Goal: Information Seeking & Learning: Learn about a topic

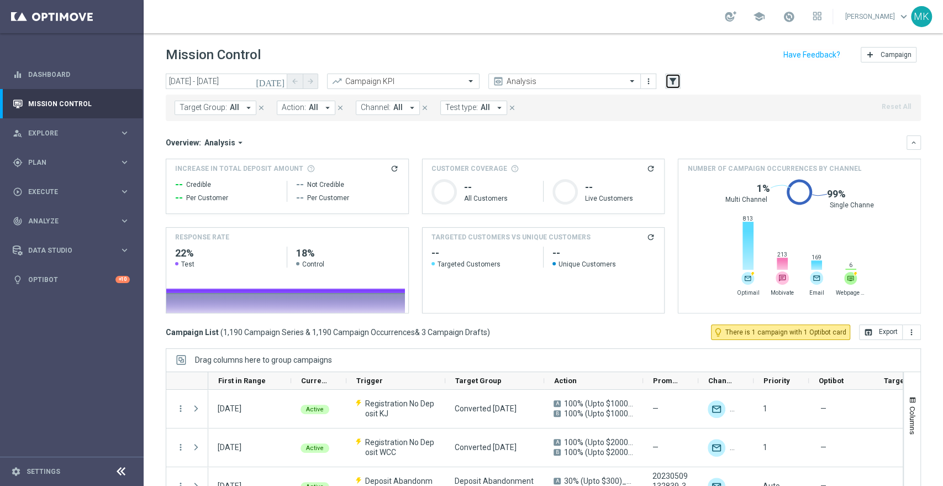
click at [678, 87] on button "filter_alt" at bounding box center [672, 80] width 15 height 15
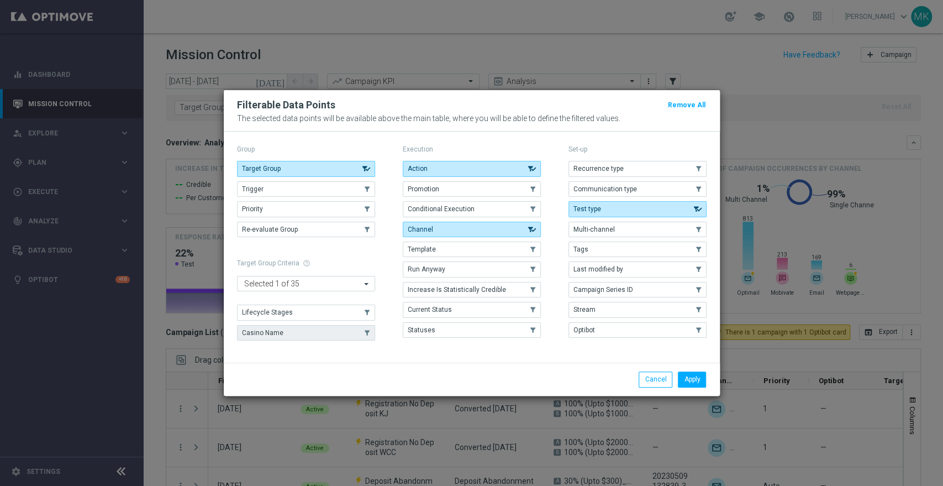
click at [333, 326] on button "Casino Name" at bounding box center [306, 332] width 138 height 15
click at [694, 378] on button "Apply" at bounding box center [692, 378] width 28 height 15
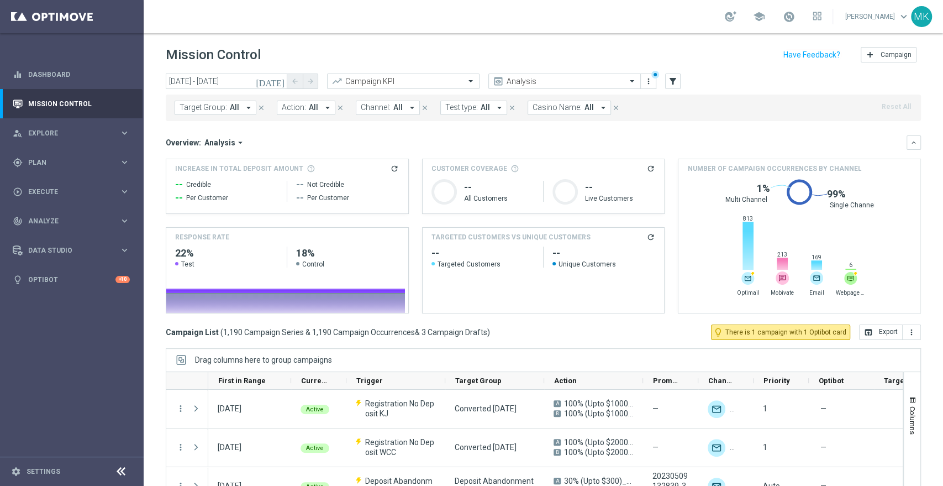
click at [602, 107] on button "Casino Name: All arrow_drop_down" at bounding box center [569, 108] width 83 height 14
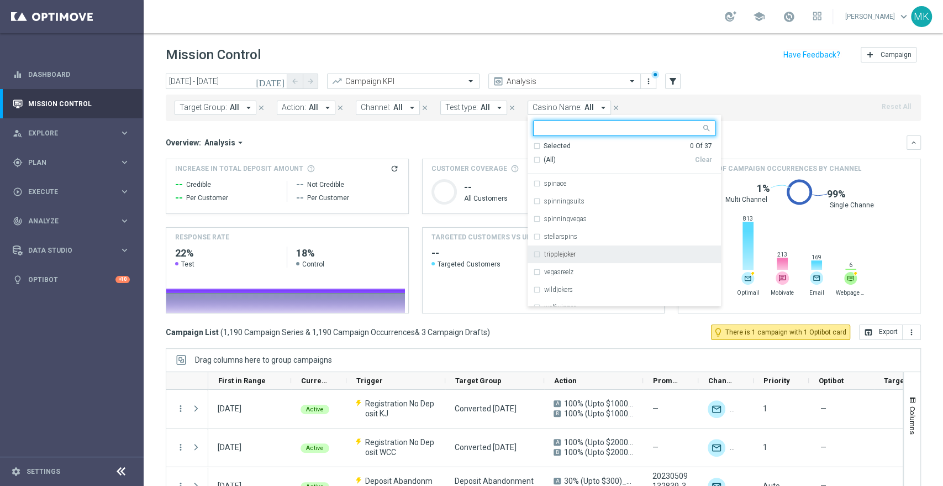
scroll to position [521, 0]
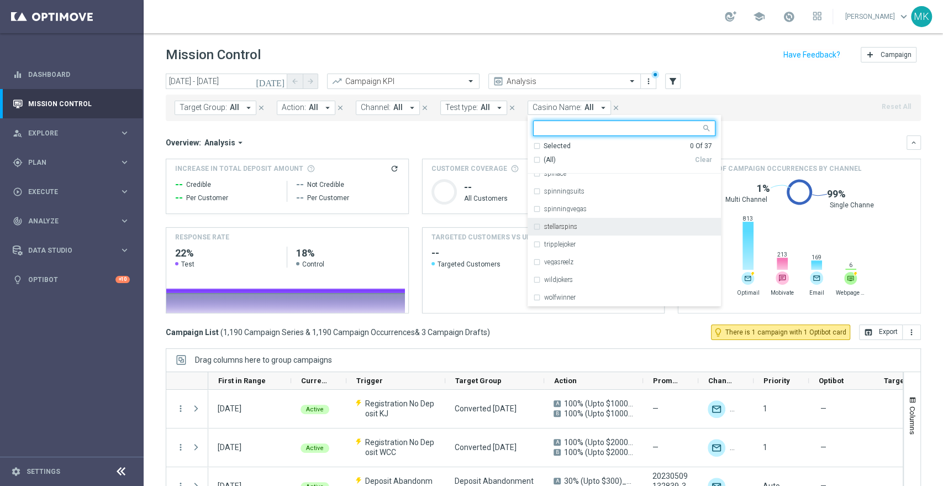
click at [534, 229] on div "stellarspins" at bounding box center [624, 227] width 182 height 18
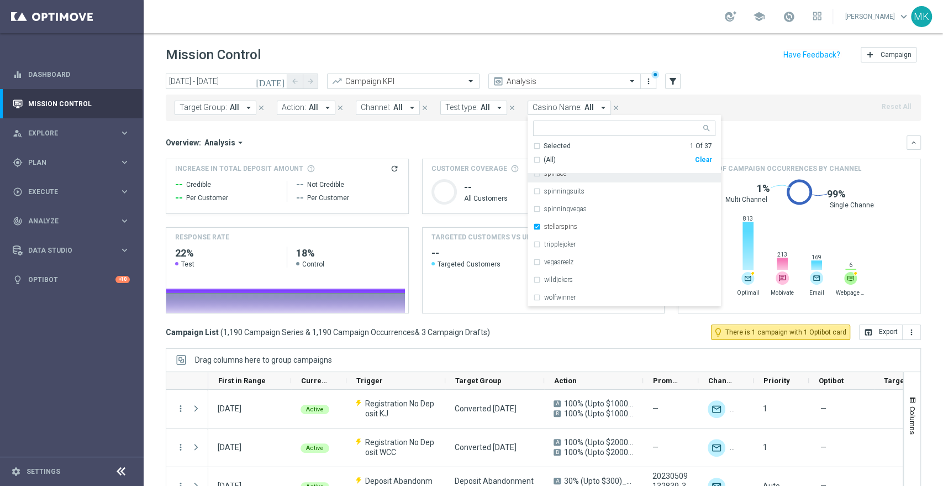
click at [753, 101] on div "Target Group: All arrow_drop_down close Action: All arrow_drop_down close Chann…" at bounding box center [543, 107] width 755 height 27
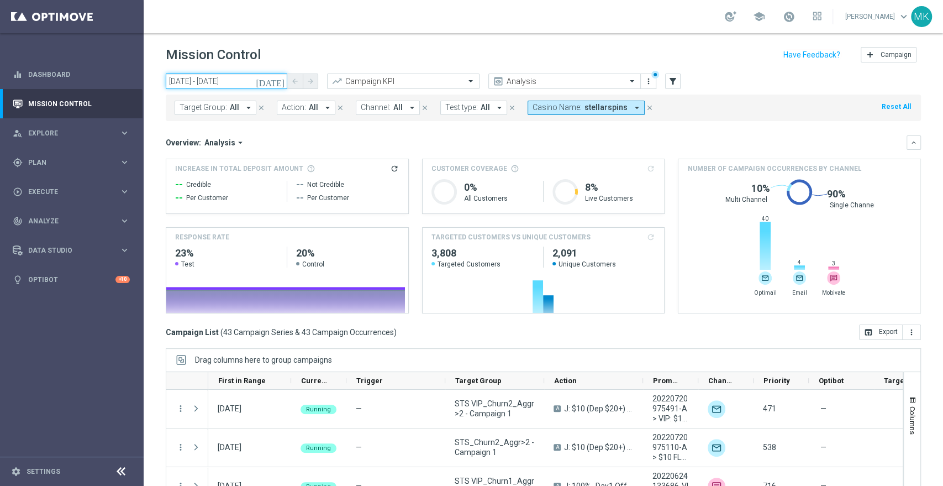
click at [246, 81] on input "[DATE] - [DATE]" at bounding box center [227, 80] width 122 height 15
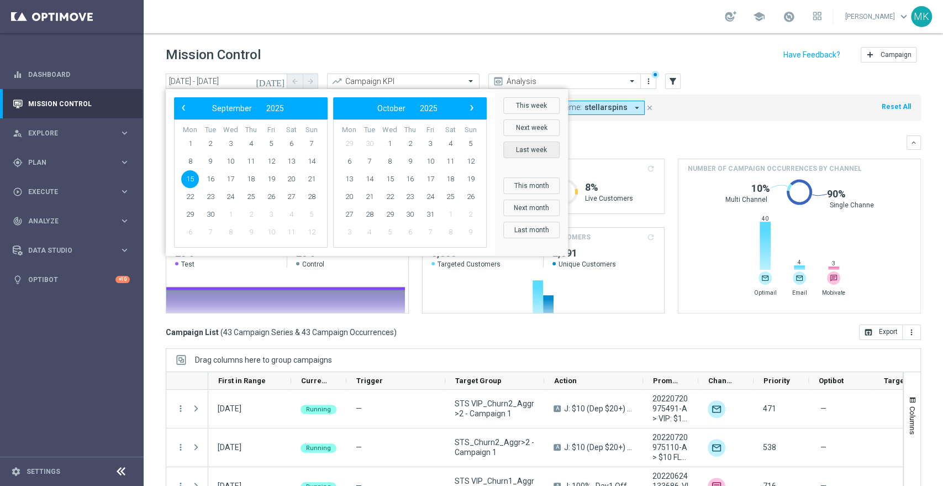
click at [535, 149] on button "Last week" at bounding box center [531, 149] width 56 height 17
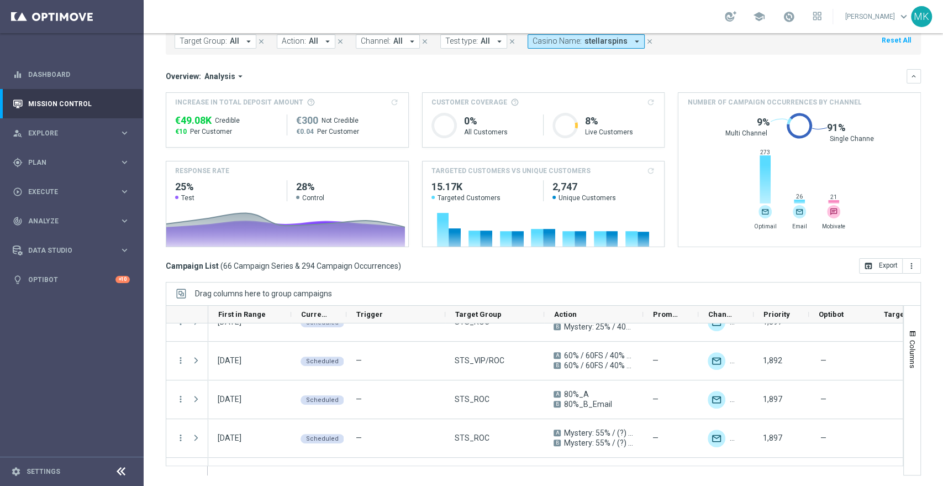
scroll to position [261, 0]
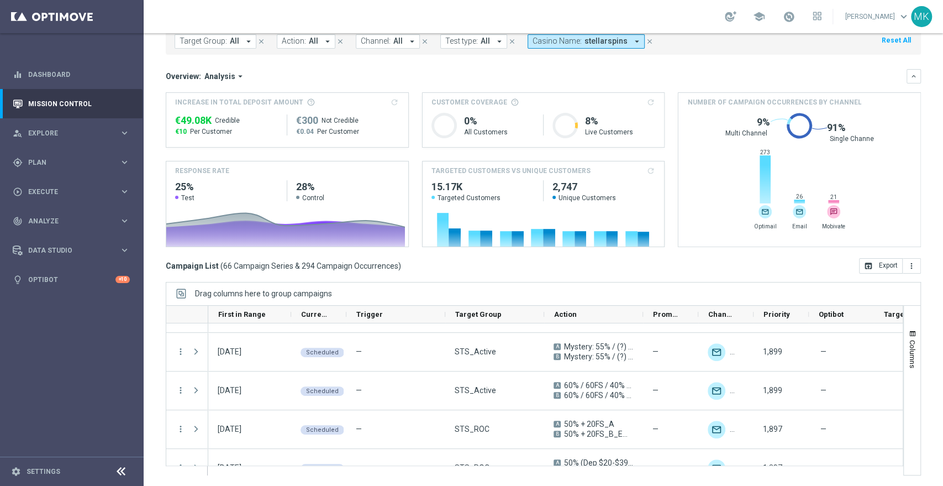
click at [646, 105] on calculate-btn "refresh" at bounding box center [650, 102] width 10 height 10
click at [645, 101] on calculate-btn "refresh" at bounding box center [650, 102] width 10 height 10
click at [645, 102] on calculate-btn "refresh" at bounding box center [650, 102] width 10 height 10
click at [646, 102] on calculate-btn "refresh" at bounding box center [650, 102] width 10 height 10
click at [645, 102] on calculate-btn "refresh" at bounding box center [650, 102] width 10 height 10
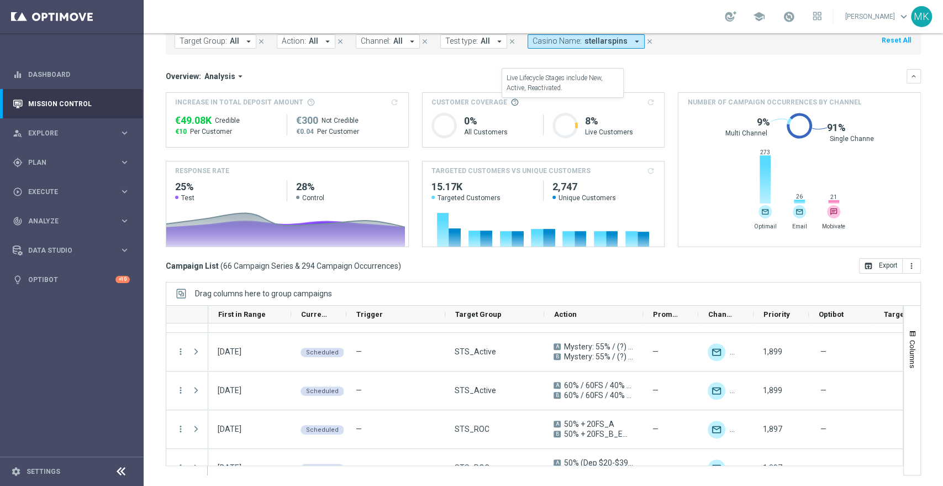
click at [510, 101] on span at bounding box center [514, 102] width 9 height 9
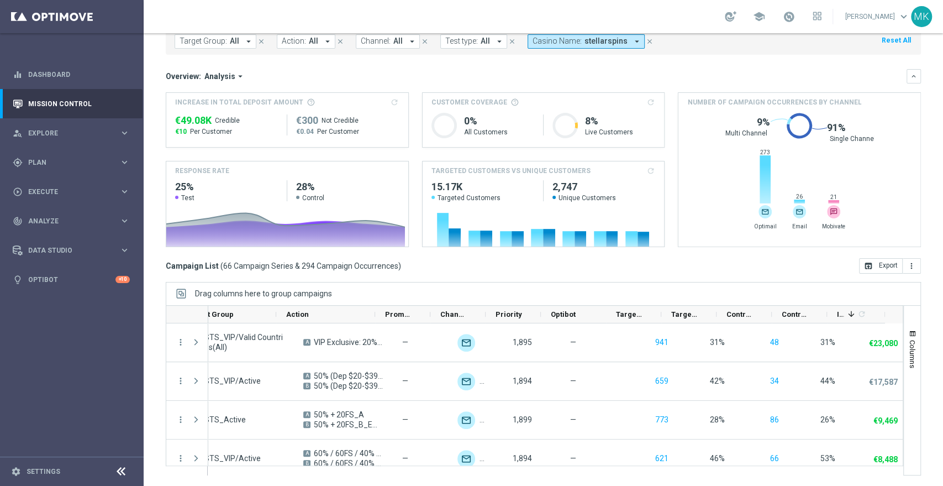
scroll to position [0, 0]
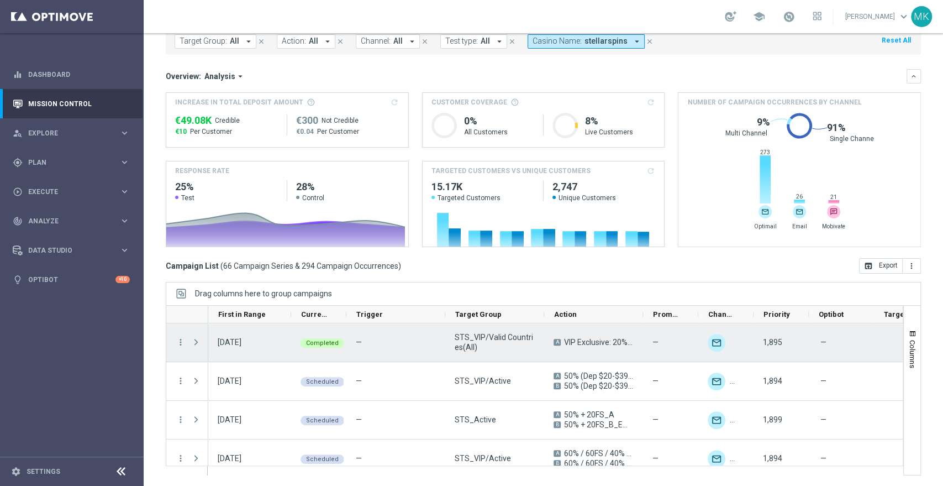
click at [177, 335] on div "more_vert" at bounding box center [176, 342] width 20 height 38
click at [177, 344] on icon "more_vert" at bounding box center [181, 342] width 10 height 10
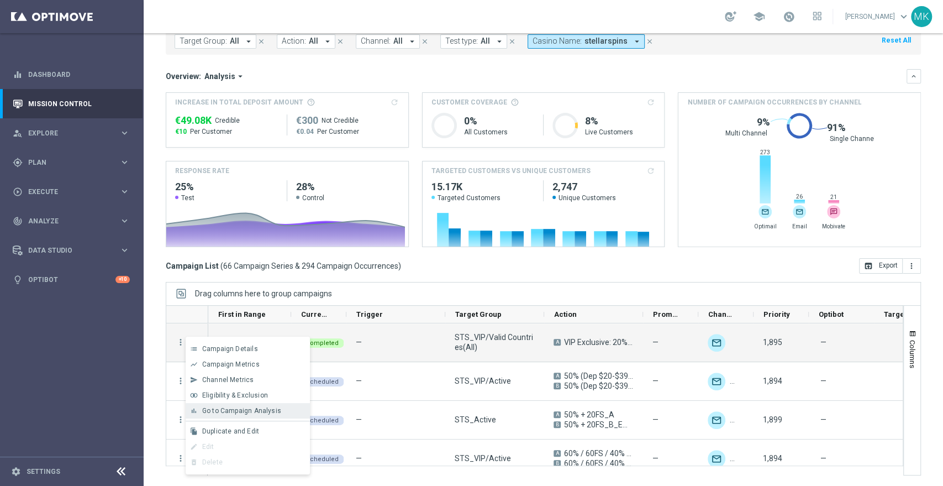
click at [233, 411] on span "Go to Campaign Analysis" at bounding box center [241, 411] width 79 height 8
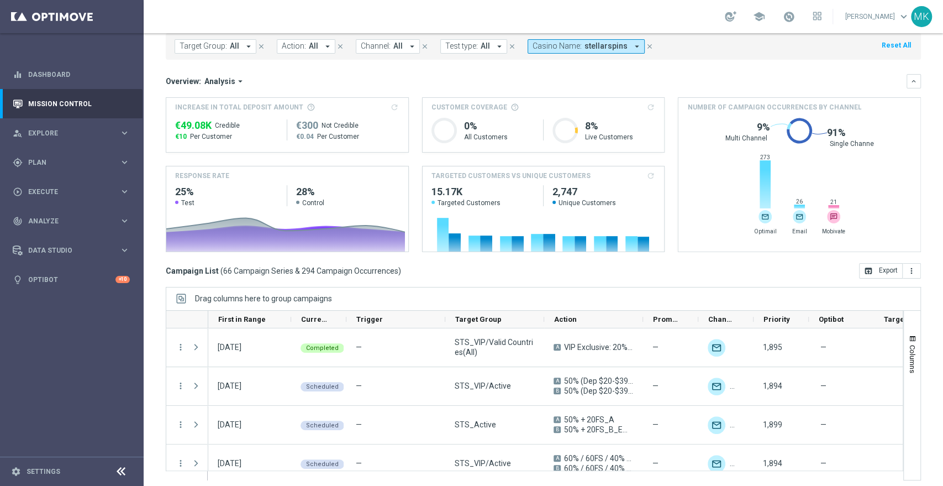
scroll to position [66, 0]
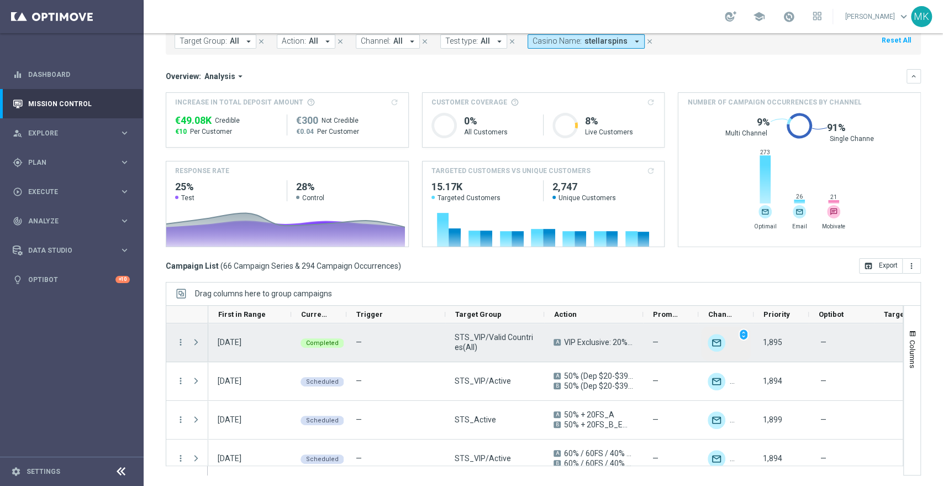
click at [714, 340] on img "Press SPACE to select this row." at bounding box center [717, 343] width 18 height 18
click at [181, 339] on icon "more_vert" at bounding box center [181, 342] width 10 height 10
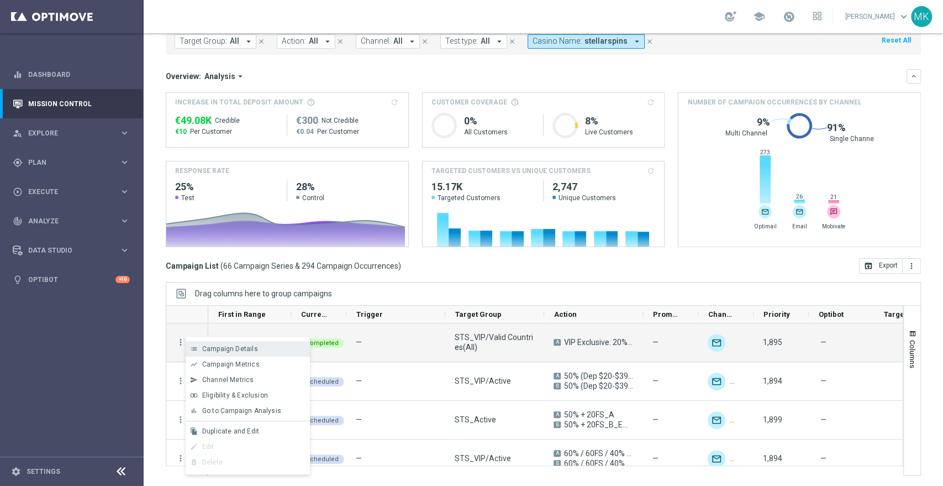
click at [244, 351] on span "Campaign Details" at bounding box center [230, 349] width 56 height 8
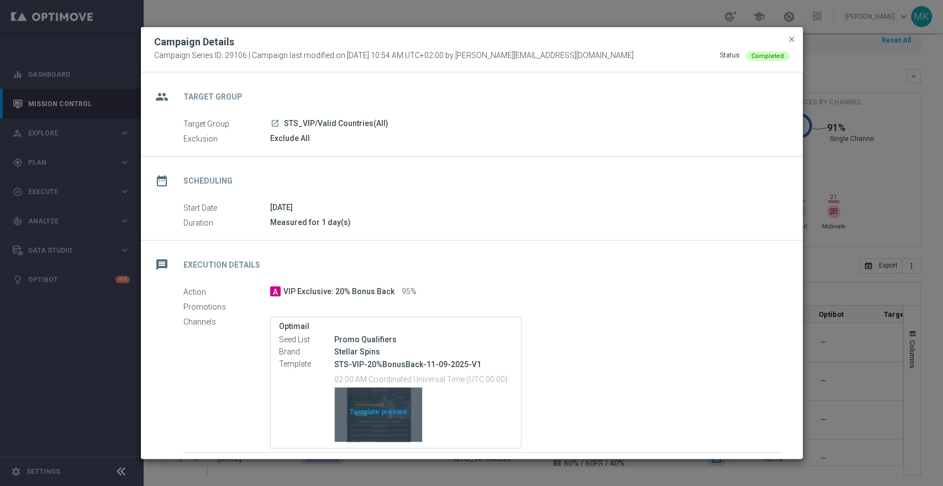
click at [372, 402] on div "Template preview" at bounding box center [378, 414] width 87 height 54
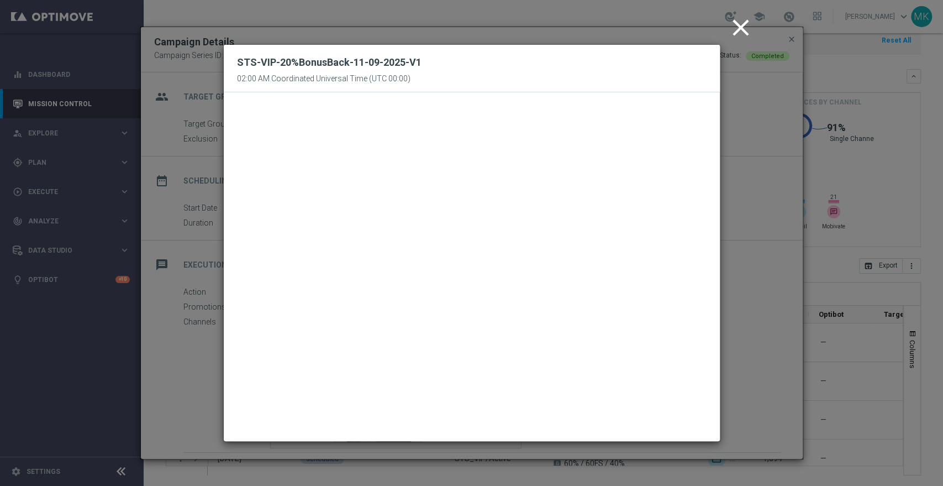
click at [741, 21] on icon "close" at bounding box center [741, 28] width 28 height 28
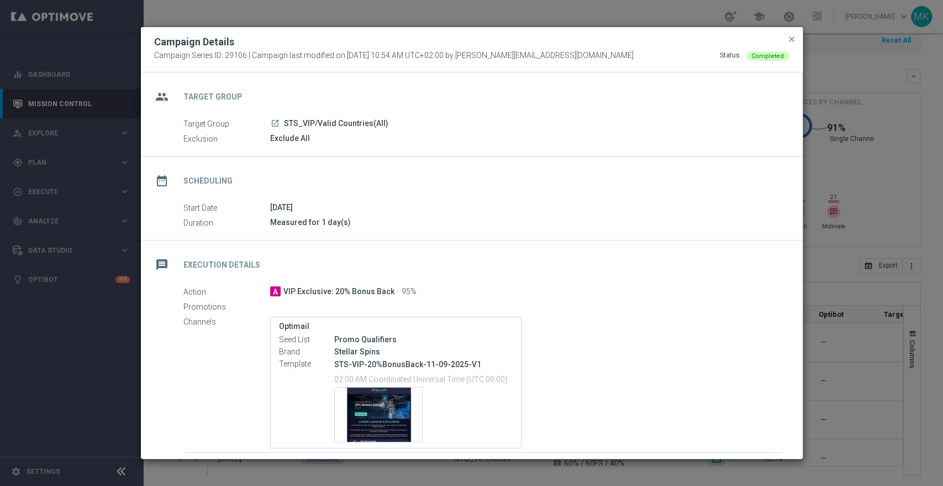
click at [795, 38] on button "close" at bounding box center [791, 39] width 11 height 13
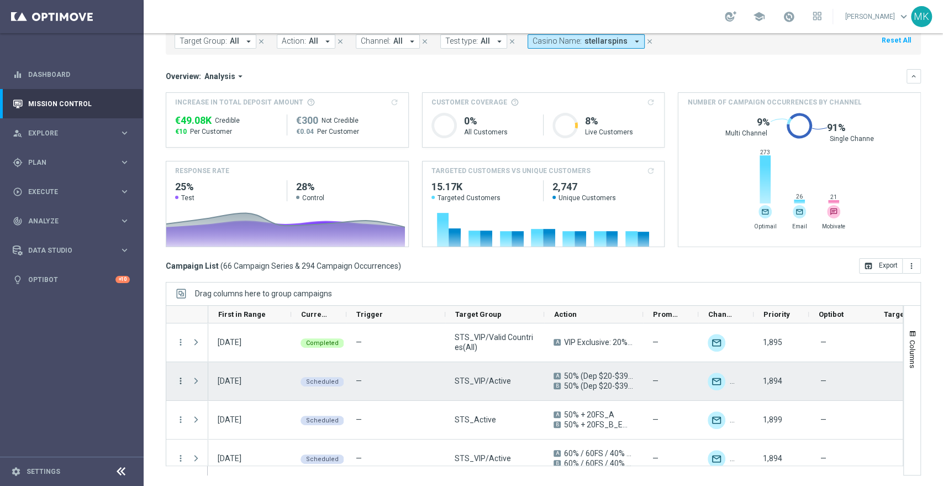
click at [177, 383] on icon "more_vert" at bounding box center [181, 381] width 10 height 10
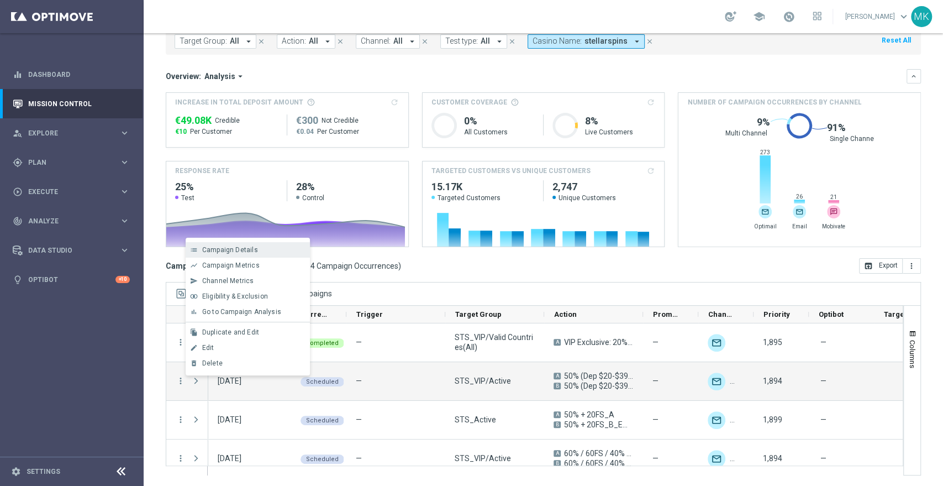
click at [256, 251] on div "Campaign Details" at bounding box center [253, 250] width 103 height 8
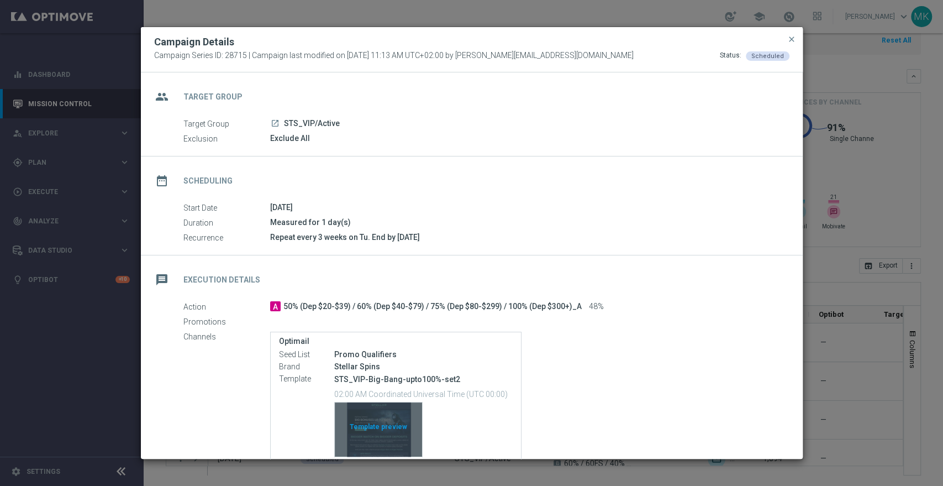
click at [392, 410] on div "Template preview" at bounding box center [378, 429] width 87 height 54
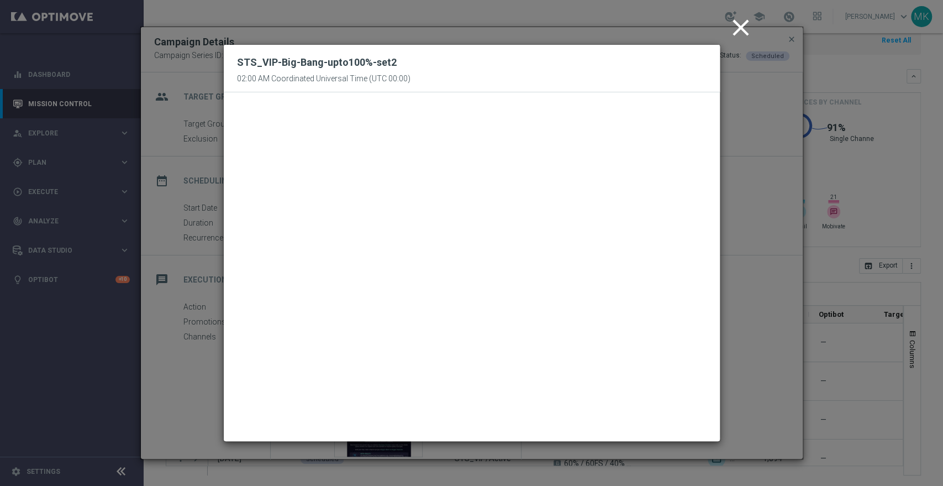
click at [742, 23] on icon "close" at bounding box center [741, 28] width 28 height 28
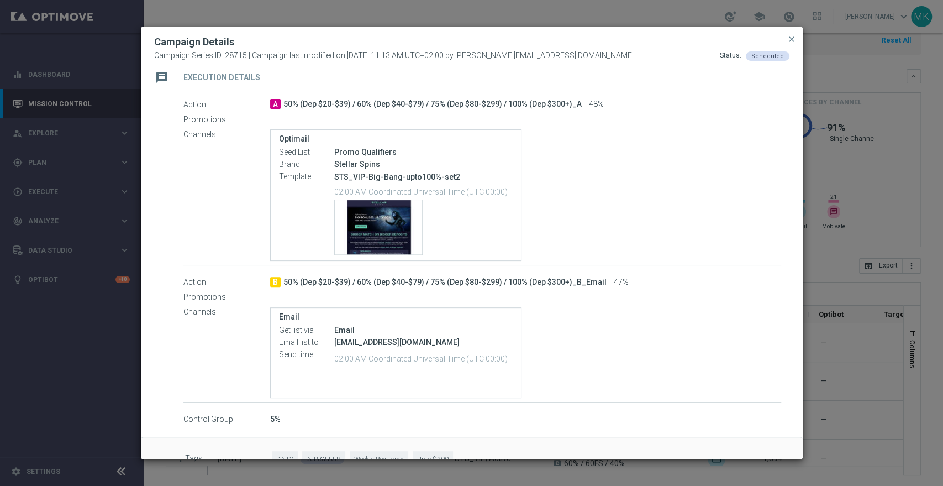
scroll to position [227, 0]
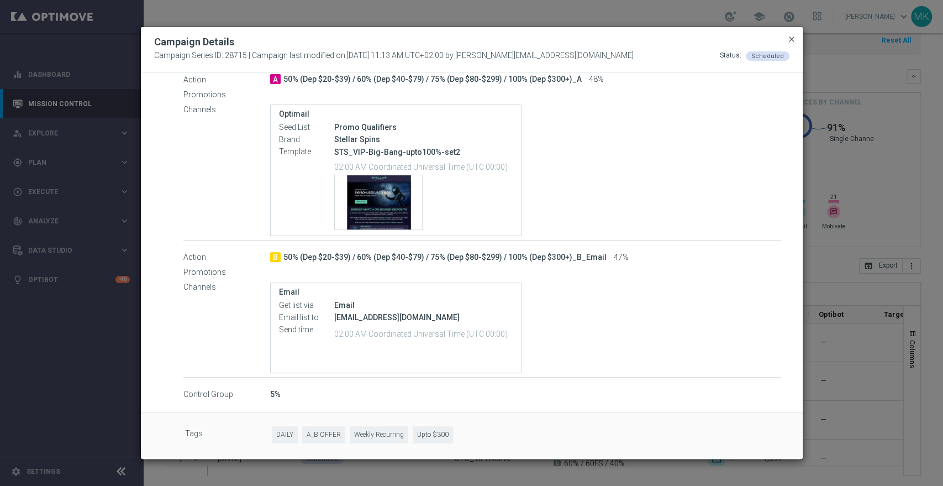
click at [791, 38] on span "close" at bounding box center [791, 39] width 9 height 9
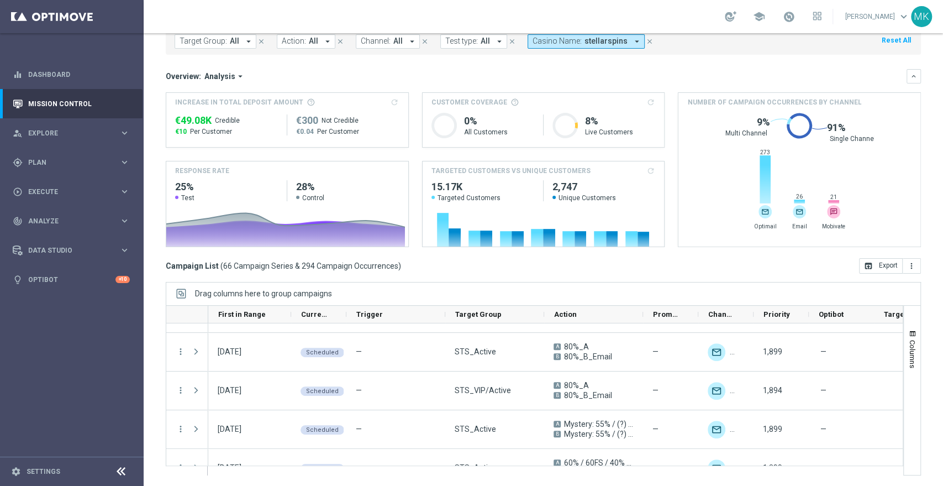
scroll to position [0, 0]
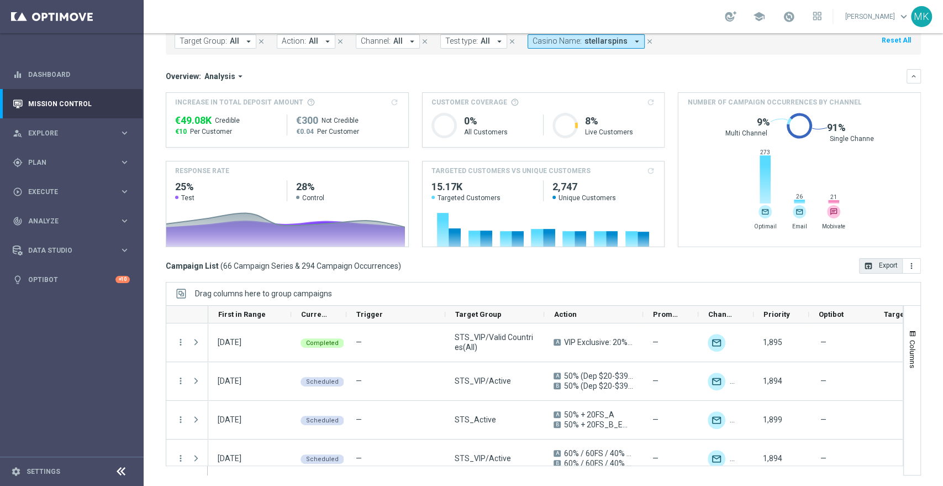
click at [872, 267] on button "open_in_browser Export" at bounding box center [881, 265] width 44 height 15
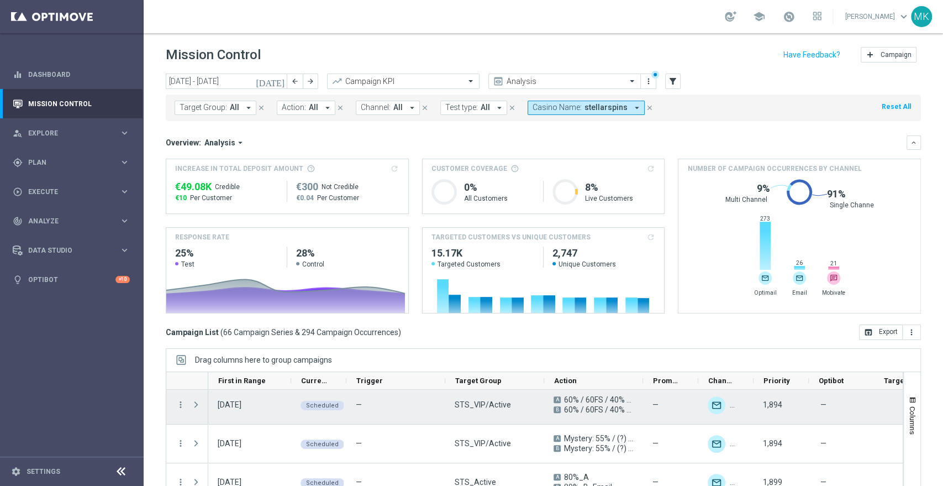
scroll to position [123, 0]
click at [177, 401] on icon "more_vert" at bounding box center [181, 402] width 10 height 10
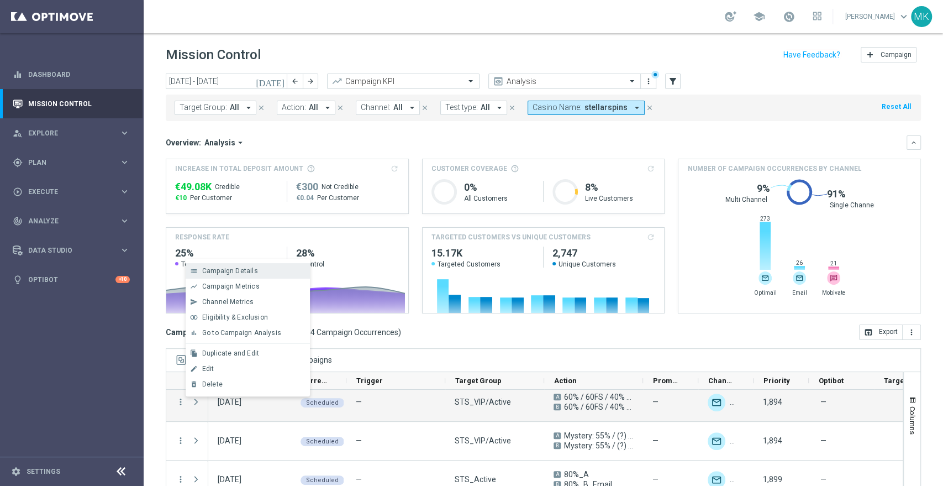
click at [239, 272] on span "Campaign Details" at bounding box center [230, 271] width 56 height 8
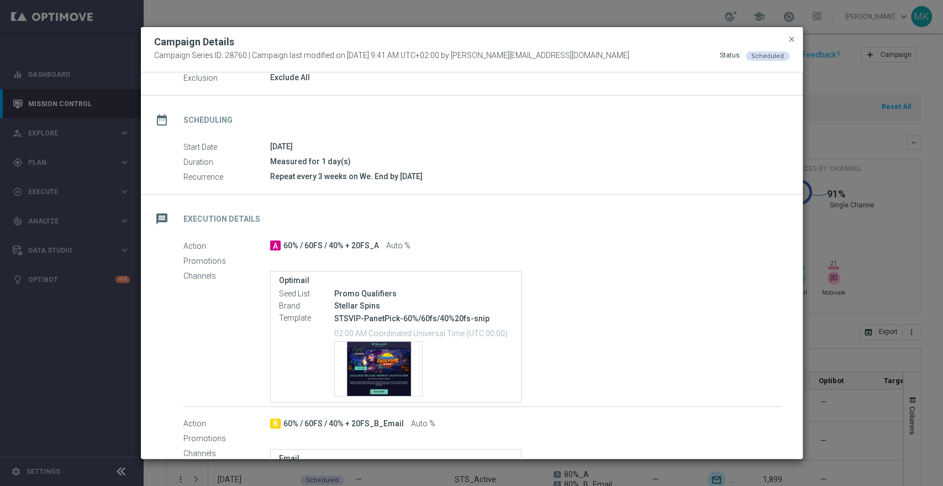
scroll to position [61, 0]
click at [794, 37] on span "close" at bounding box center [791, 39] width 9 height 9
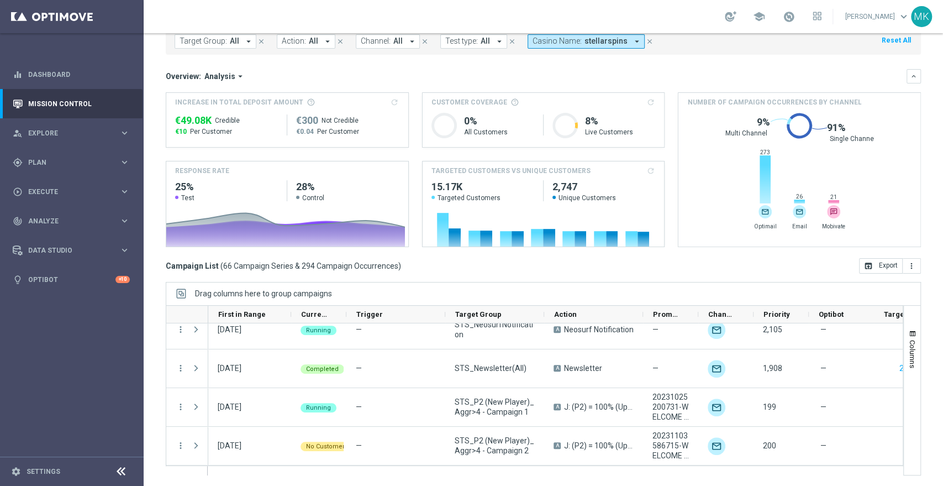
scroll to position [1473, 0]
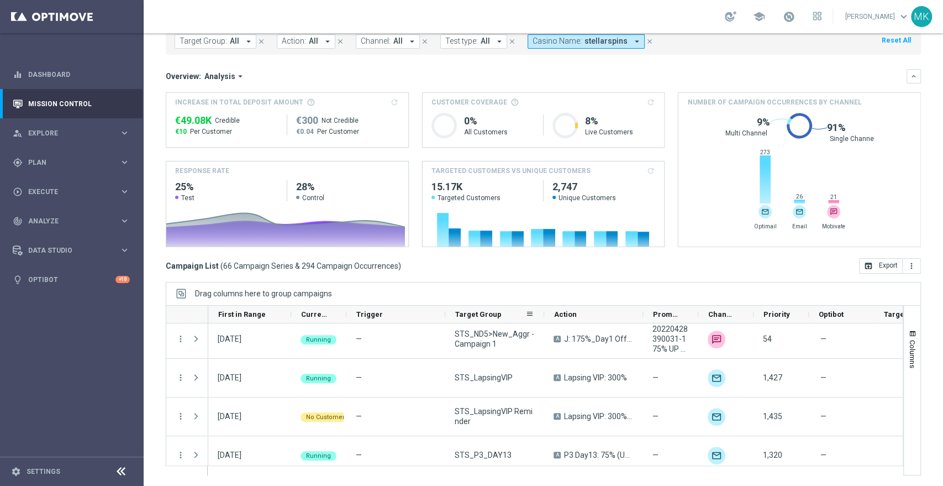
click at [484, 312] on span "Target Group" at bounding box center [478, 314] width 46 height 8
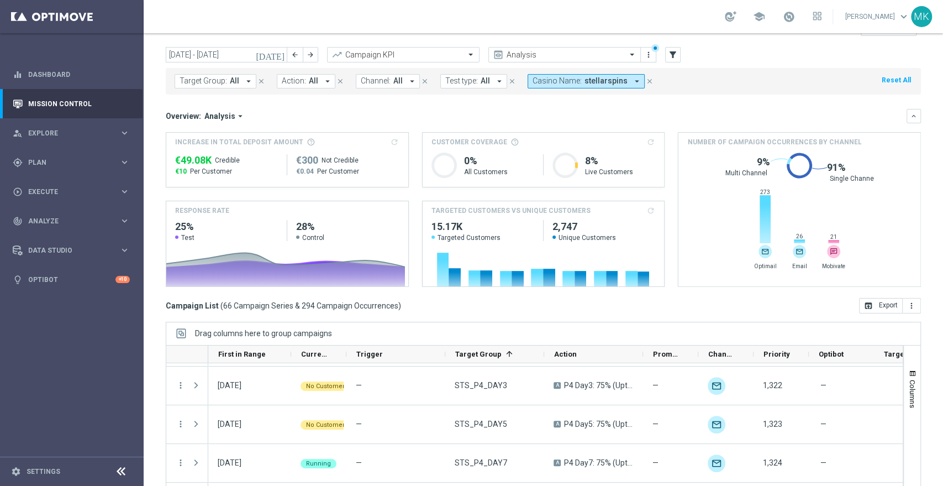
scroll to position [0, 0]
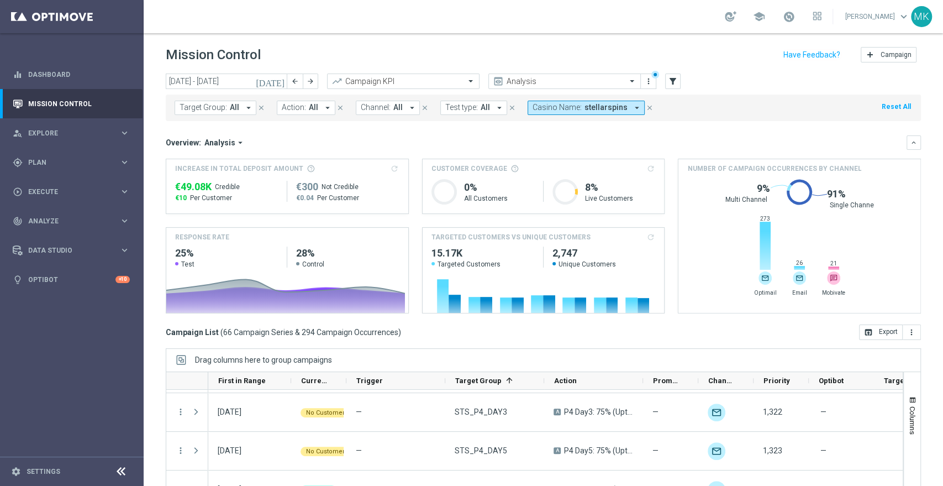
click at [662, 339] on div "Campaign List ( 66 Campaign Series & 294 Campaign Occurrences ) open_in_browser…" at bounding box center [543, 331] width 755 height 15
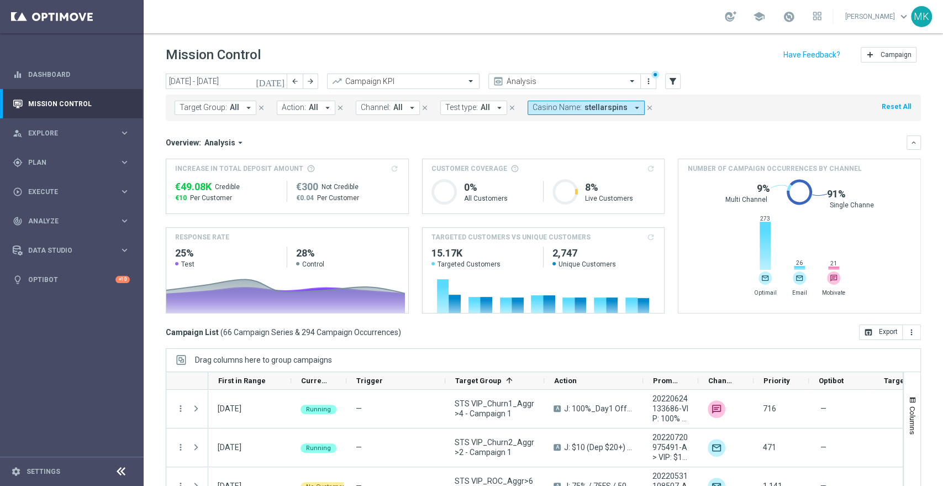
click at [632, 110] on icon "arrow_drop_down" at bounding box center [637, 108] width 10 height 10
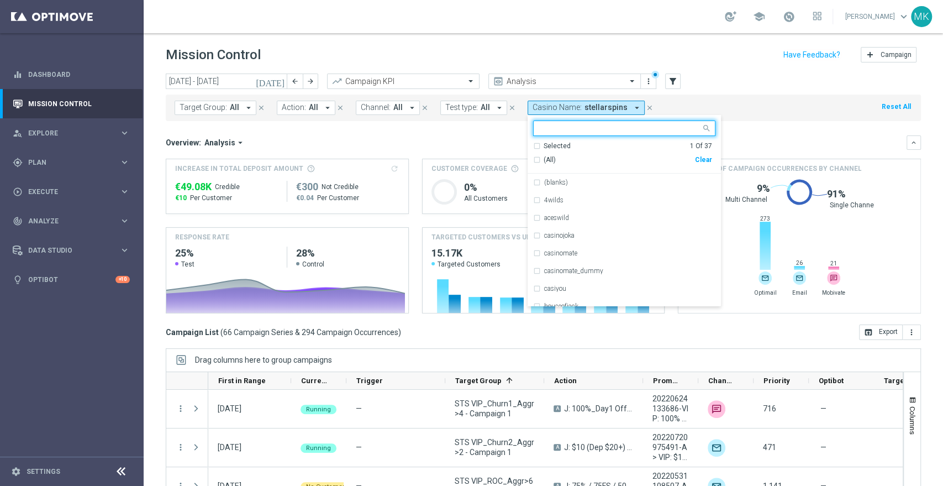
click at [533, 151] on div "(All) Clear" at bounding box center [622, 160] width 179 height 18
click at [533, 147] on div "Selected 1 Of 37" at bounding box center [622, 145] width 179 height 9
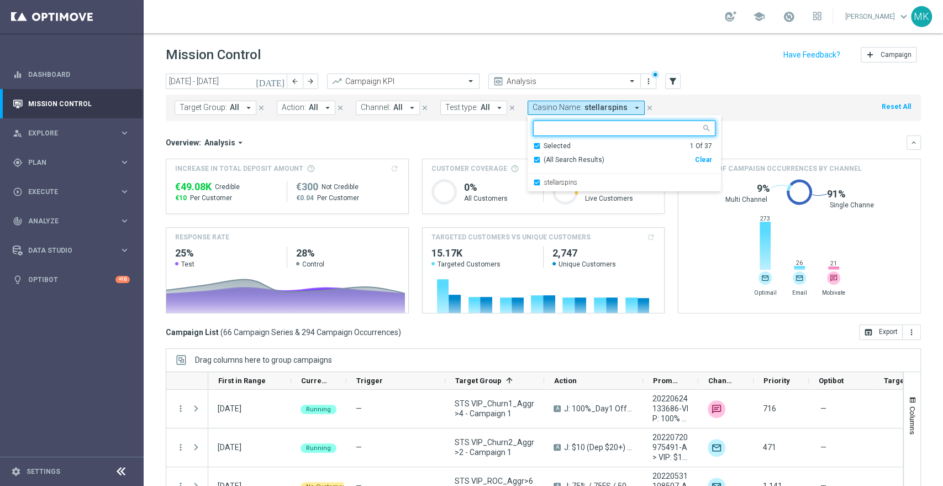
click at [751, 107] on div "Target Group: All arrow_drop_down close Action: All arrow_drop_down close Chann…" at bounding box center [543, 107] width 755 height 27
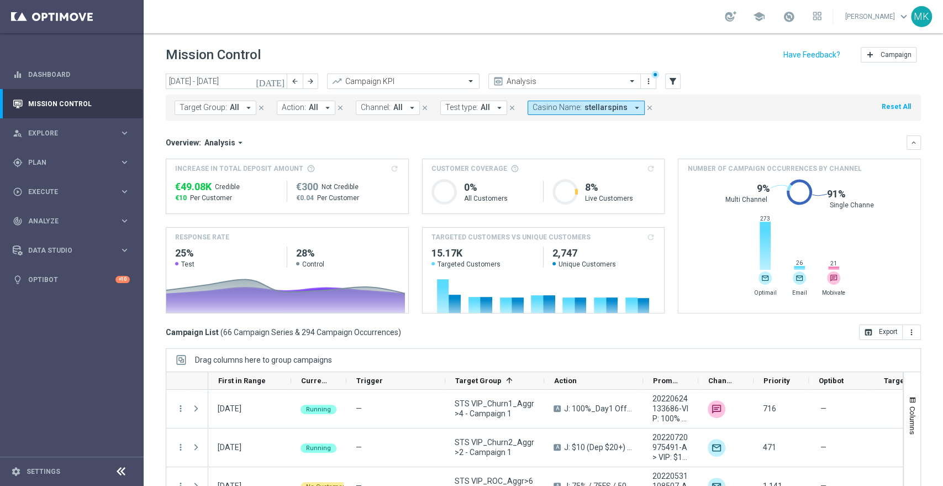
click at [278, 81] on icon "[DATE]" at bounding box center [271, 81] width 30 height 10
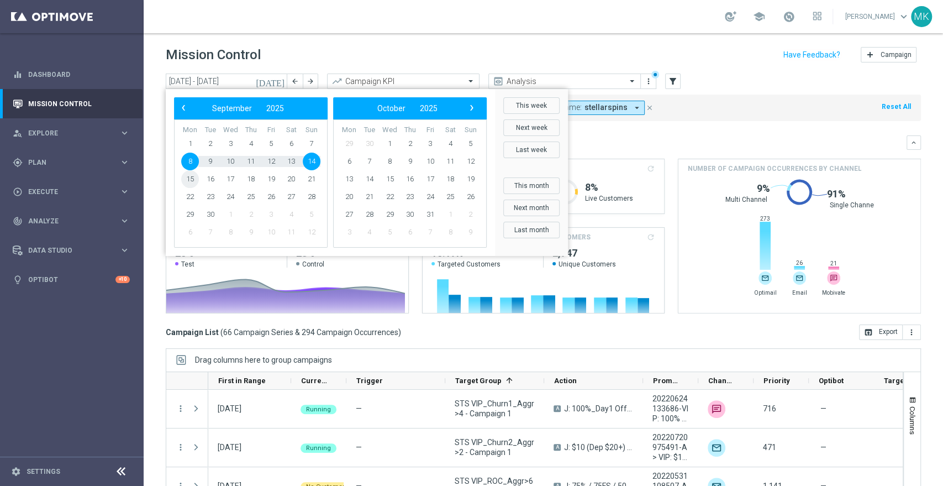
click at [193, 179] on span "15" at bounding box center [190, 179] width 18 height 18
type input "[DATE] - [DATE]"
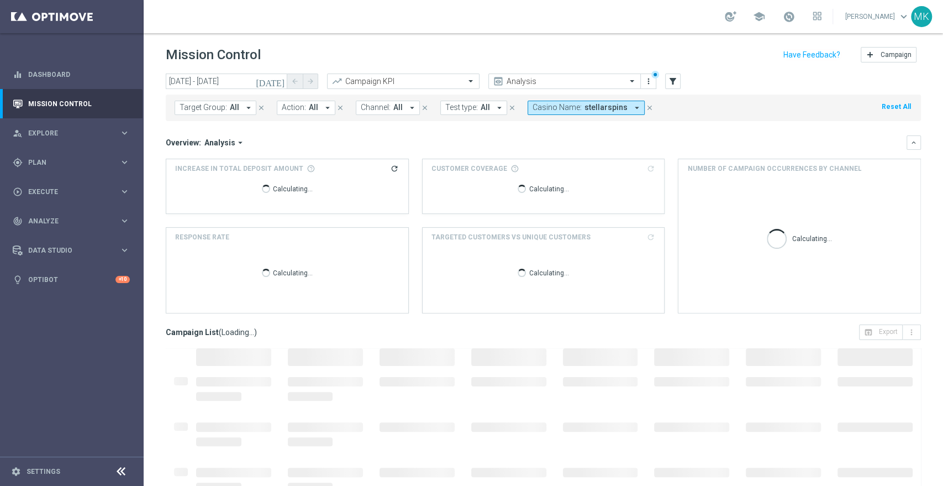
click at [193, 179] on div "Calculating..." at bounding box center [287, 190] width 224 height 35
click at [632, 108] on icon "arrow_drop_down" at bounding box center [637, 108] width 10 height 10
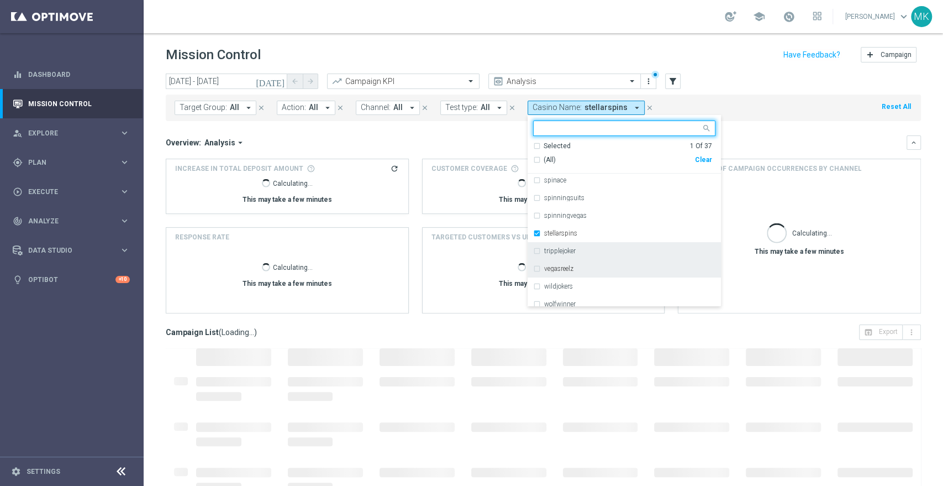
scroll to position [521, 0]
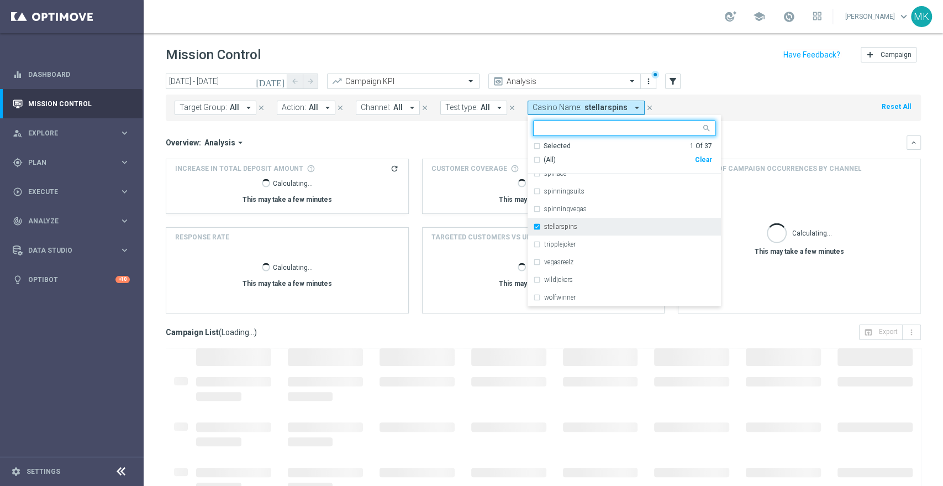
click at [533, 226] on div "stellarspins" at bounding box center [624, 227] width 182 height 18
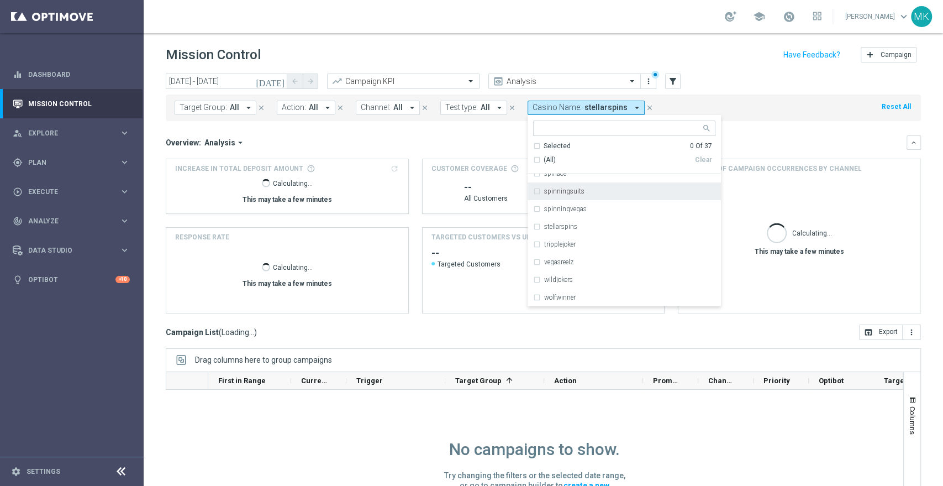
click at [746, 81] on div "today 15 Sep 2025 - 15 Sep 2025 arrow_back arrow_forward Campaign KPI trending_…" at bounding box center [543, 81] width 755 height 17
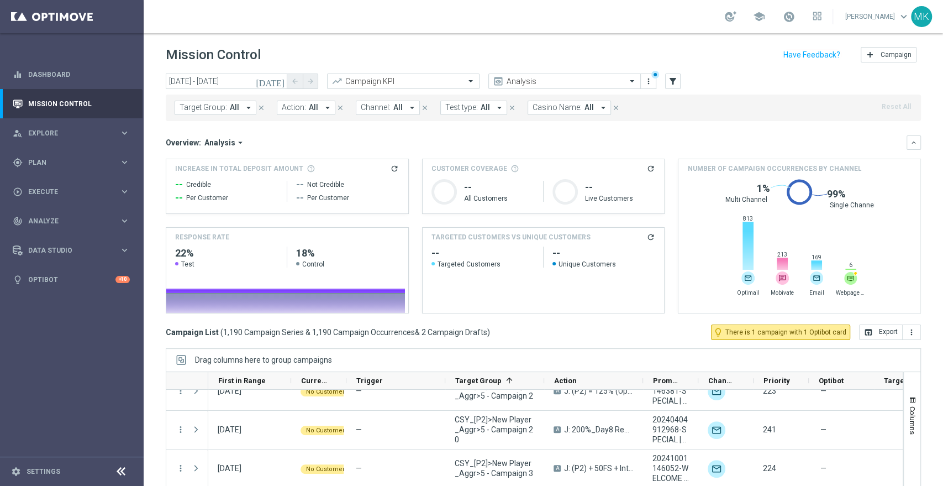
scroll to position [1964, 0]
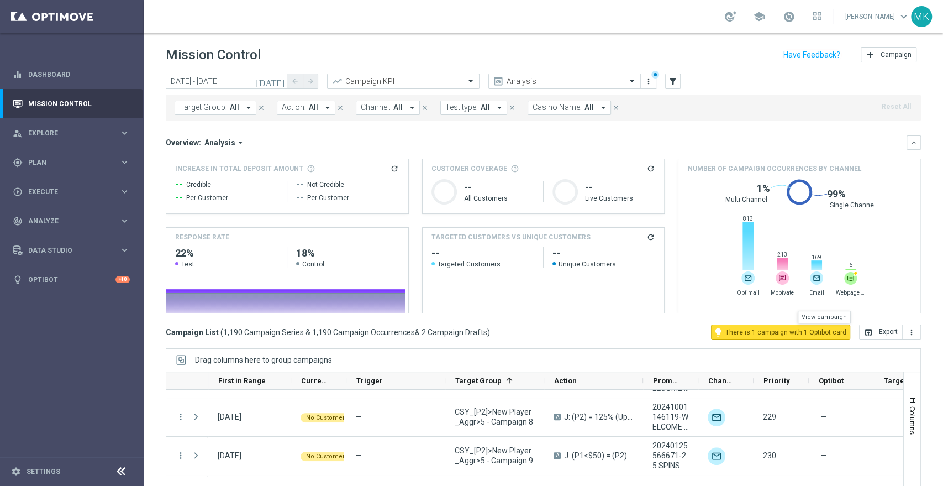
click at [758, 332] on span "There is 1 campaign with 1 Optibot card" at bounding box center [785, 332] width 121 height 10
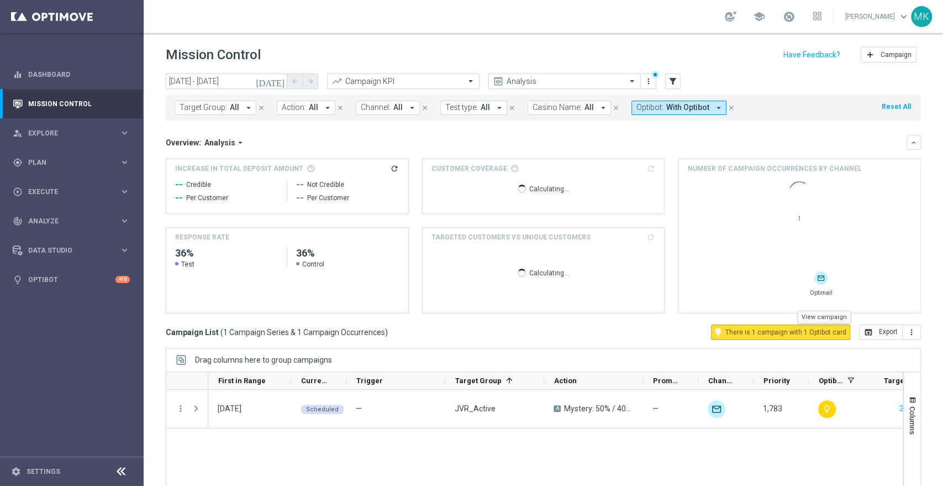
scroll to position [0, 0]
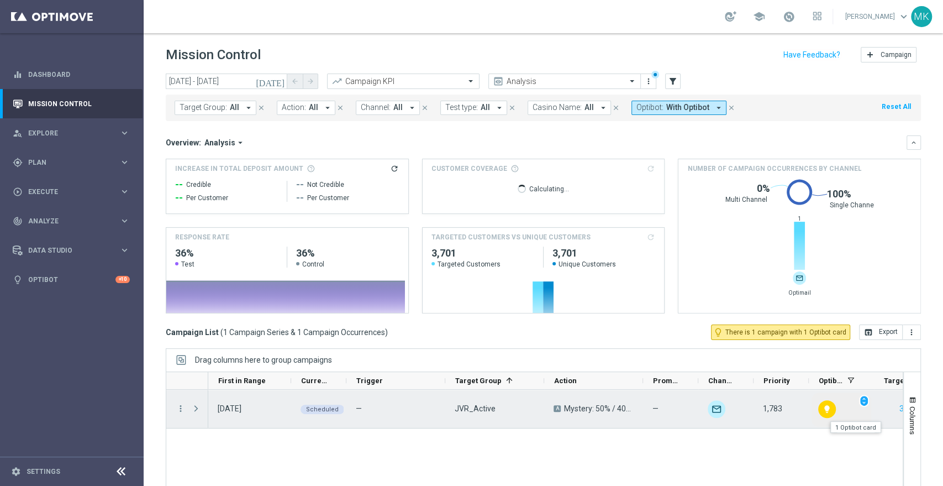
click at [836, 410] on div "lightbulb unfold_more" at bounding box center [842, 409] width 60 height 34
click at [831, 412] on icon "lightbulb" at bounding box center [827, 408] width 9 height 9
click at [238, 413] on div "[DATE]" at bounding box center [230, 408] width 24 height 10
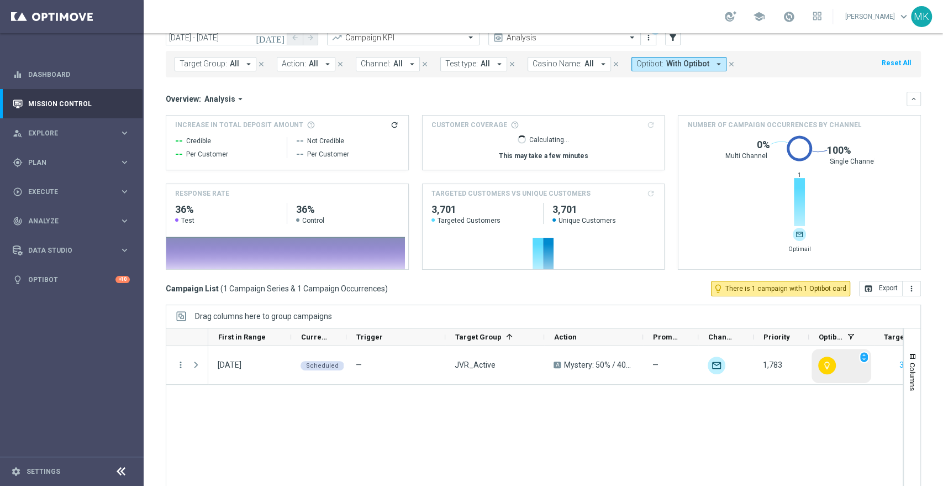
scroll to position [66, 0]
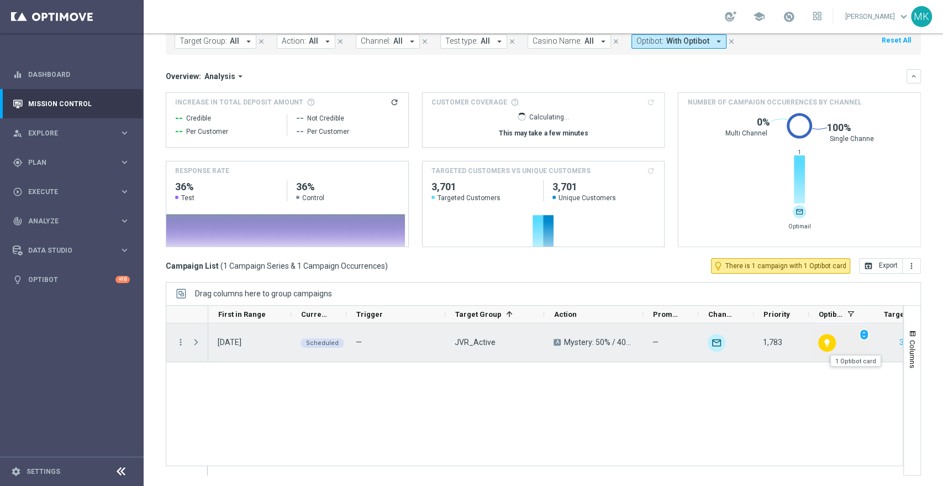
click at [835, 338] on div "lightbulb" at bounding box center [827, 343] width 18 height 18
click at [865, 330] on span "unfold_more" at bounding box center [864, 334] width 8 height 8
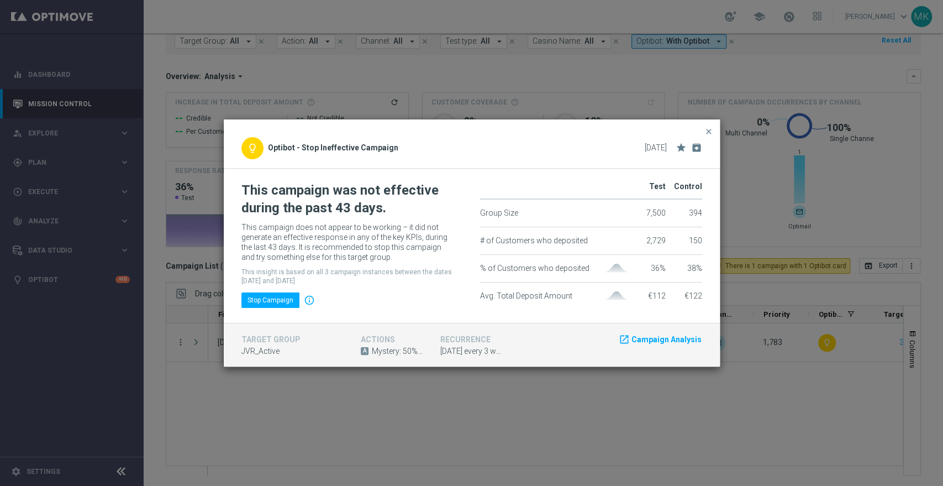
click at [316, 404] on modal-container "close lightbulb_outline Optibot - Stop Ineffective Campaign 16 Sep 2025 star ar…" at bounding box center [471, 243] width 943 height 486
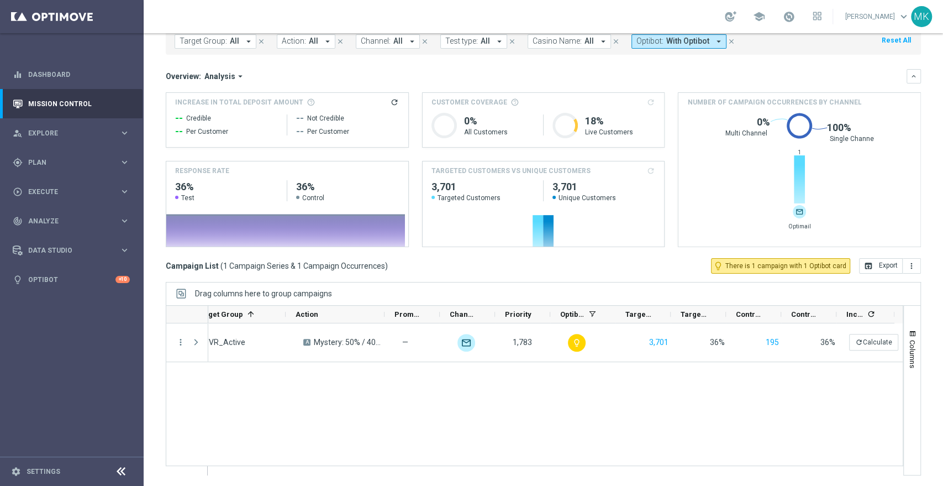
scroll to position [0, 0]
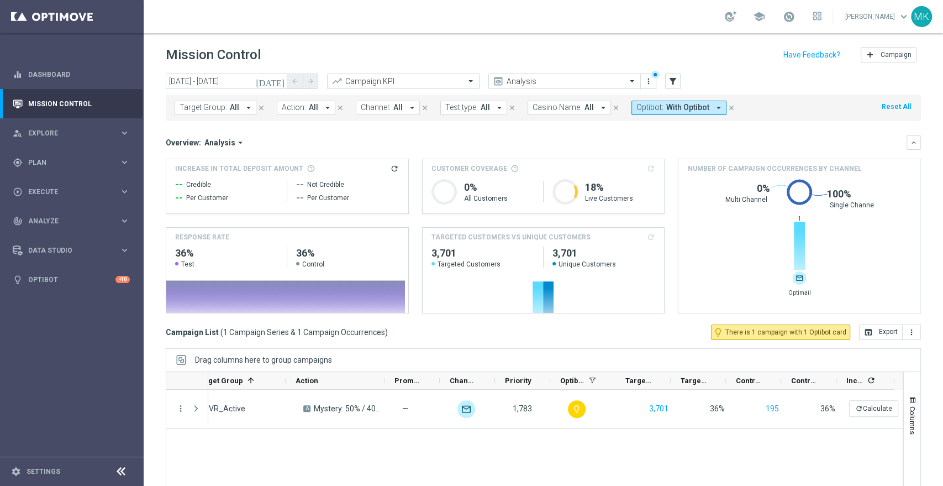
click at [728, 105] on icon "close" at bounding box center [732, 108] width 8 height 8
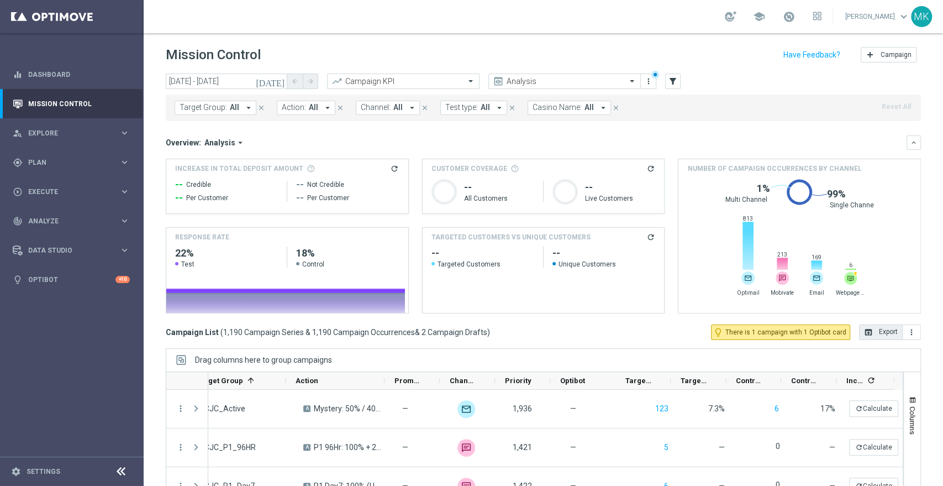
click at [879, 329] on button "open_in_browser Export" at bounding box center [881, 331] width 44 height 15
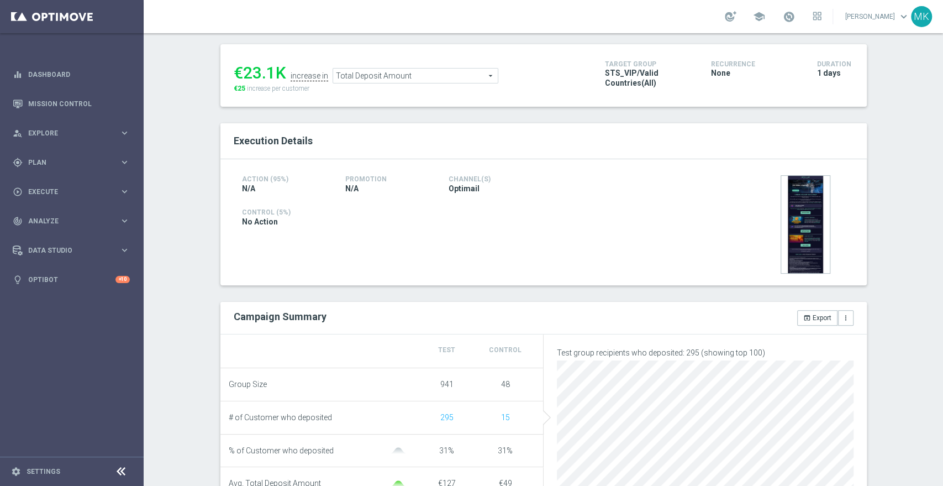
scroll to position [117, 0]
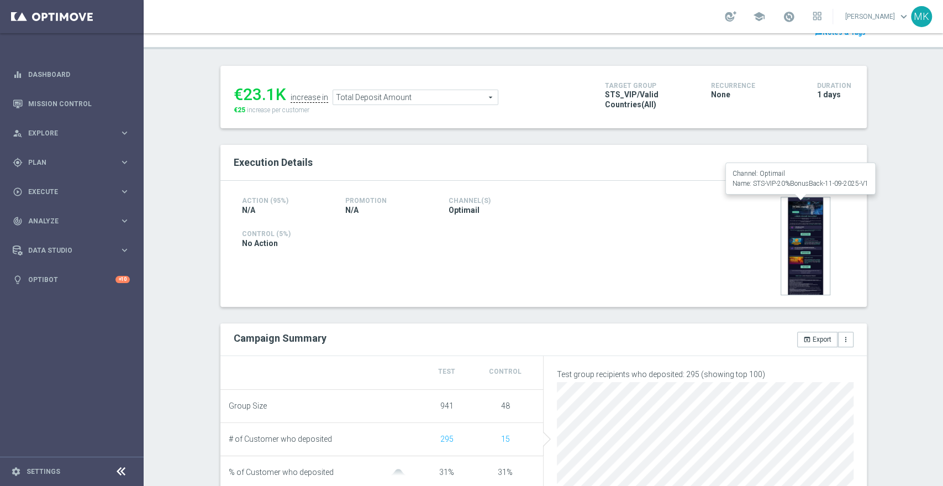
click at [797, 225] on img at bounding box center [806, 246] width 50 height 98
click at [800, 224] on img at bounding box center [806, 246] width 50 height 98
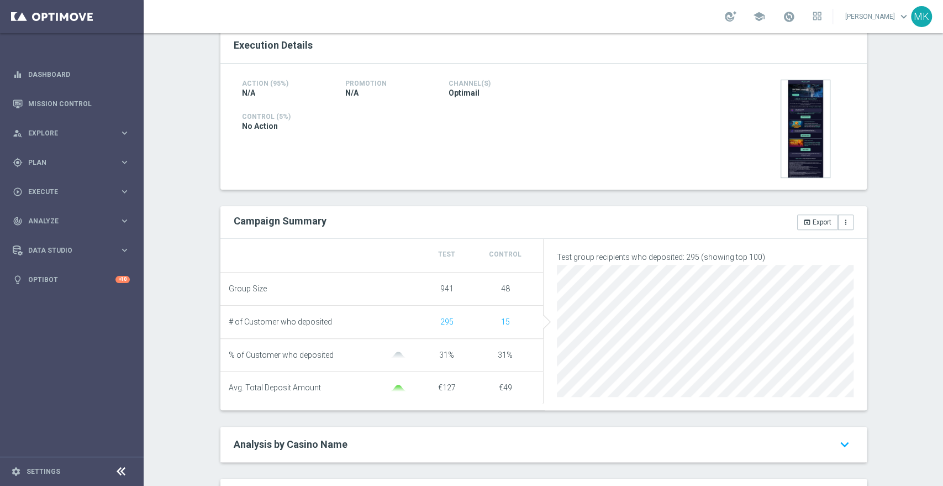
scroll to position [245, 0]
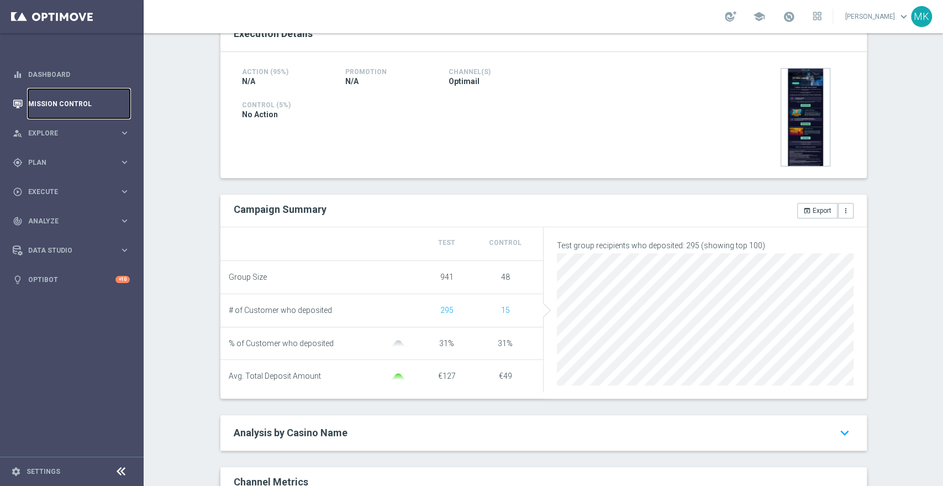
click at [70, 98] on link "Mission Control" at bounding box center [79, 103] width 102 height 29
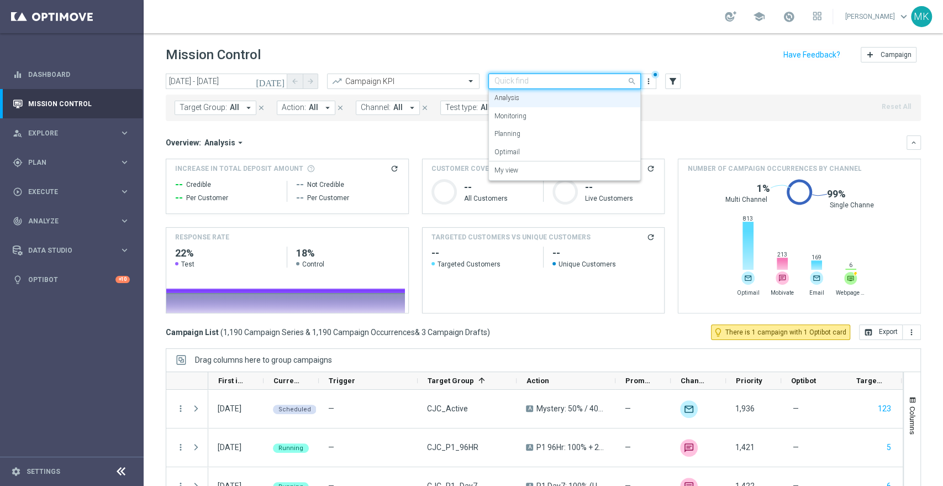
click at [614, 83] on div at bounding box center [564, 81] width 151 height 9
click at [515, 131] on label "Planning" at bounding box center [507, 133] width 26 height 9
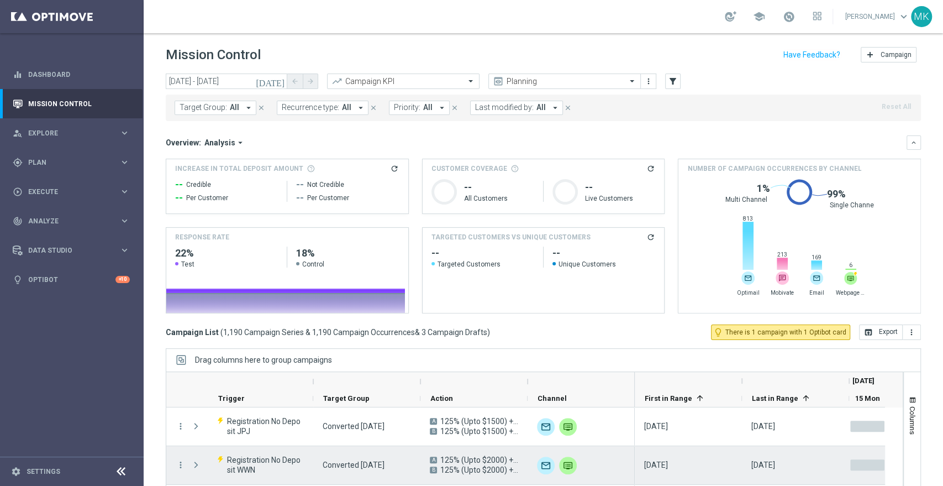
scroll to position [184, 0]
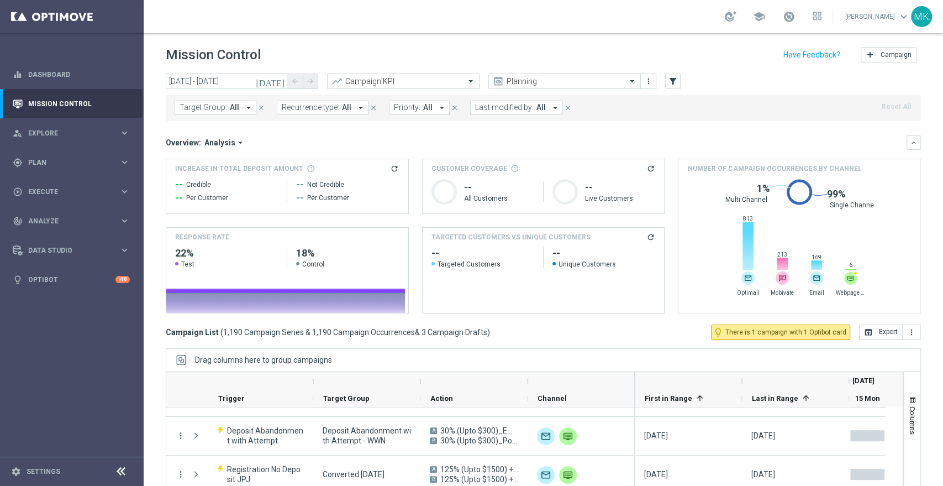
click at [277, 76] on icon "[DATE]" at bounding box center [271, 81] width 30 height 10
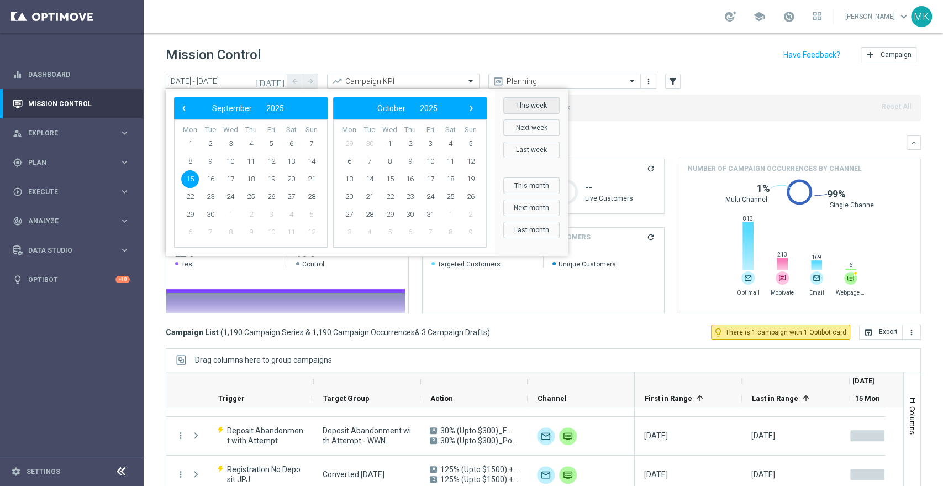
click at [539, 105] on button "This week" at bounding box center [531, 105] width 56 height 17
type input "[DATE] - [DATE]"
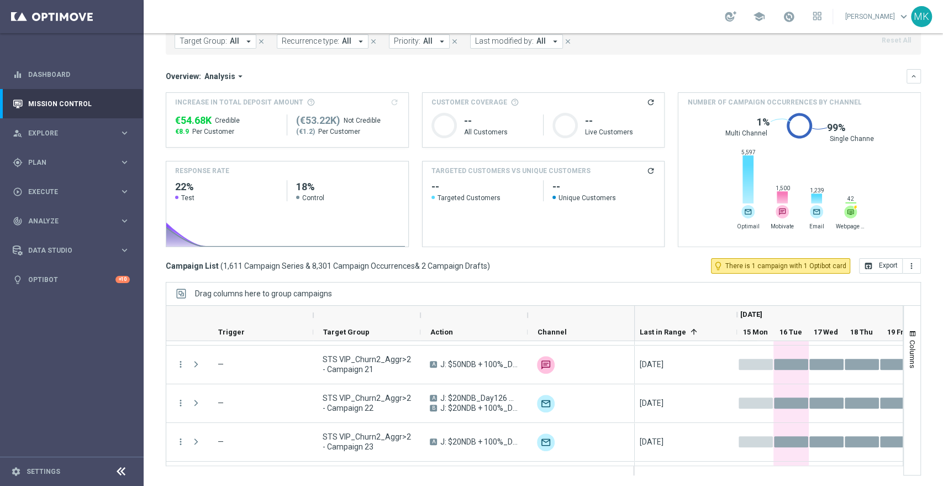
scroll to position [10864, 0]
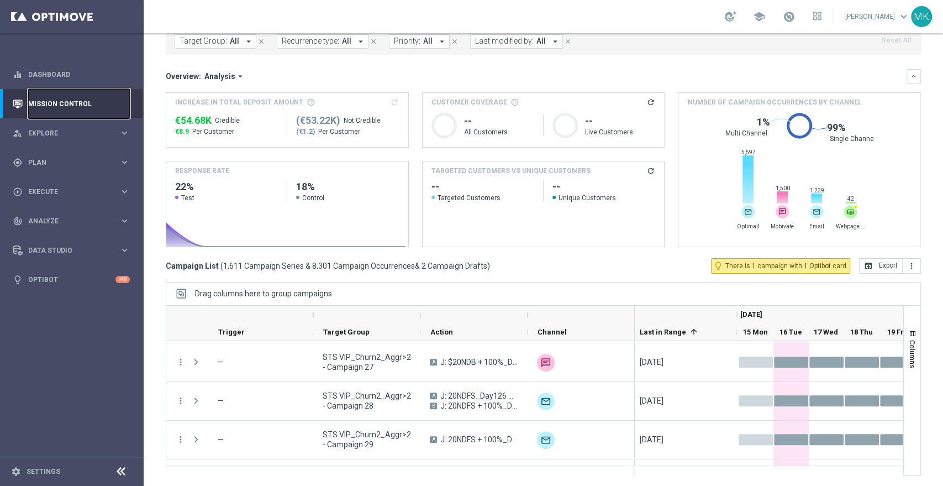
click at [86, 98] on link "Mission Control" at bounding box center [79, 103] width 102 height 29
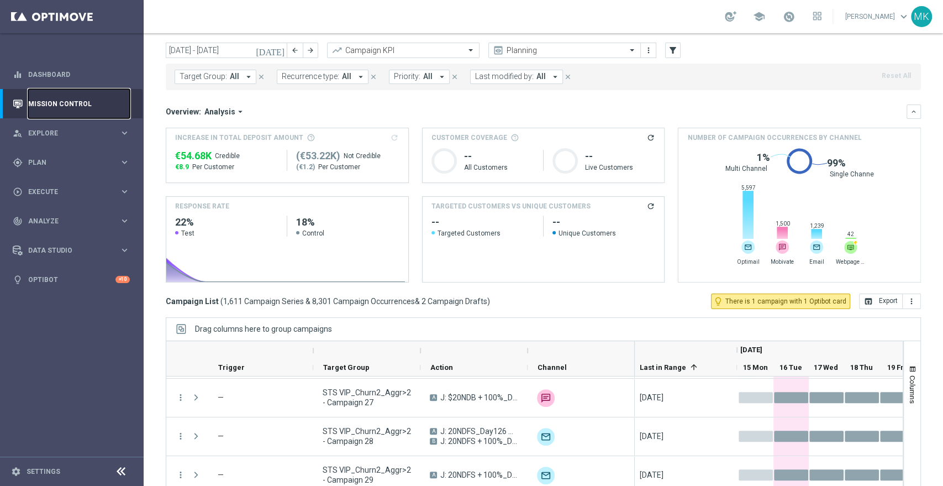
scroll to position [0, 0]
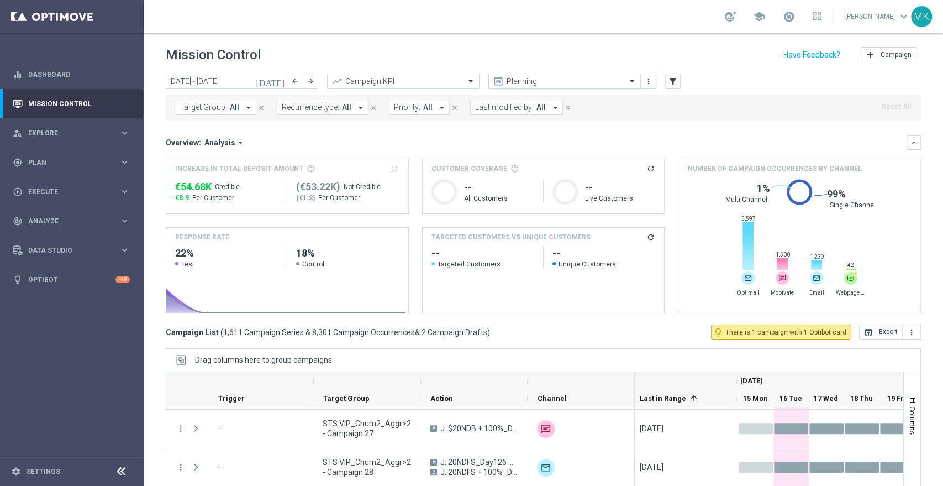
click at [589, 74] on div "Planning" at bounding box center [564, 80] width 152 height 15
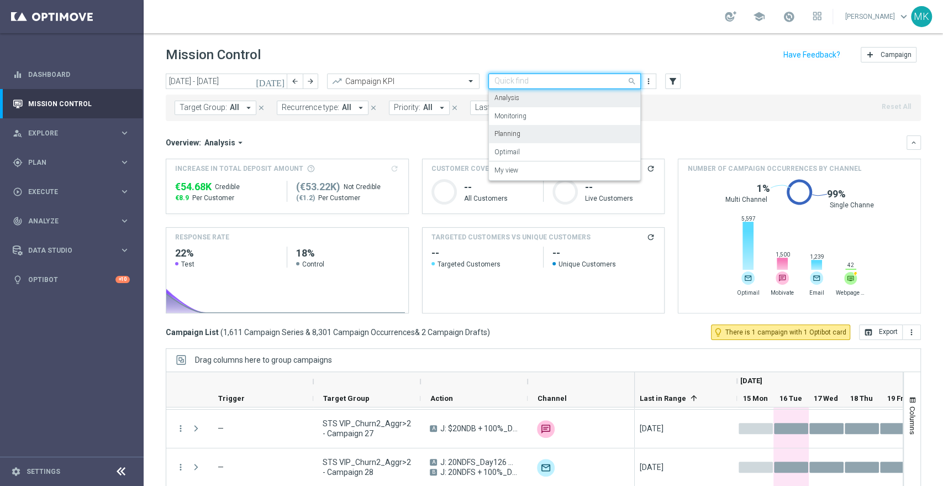
click at [517, 101] on label "Analysis" at bounding box center [506, 97] width 25 height 9
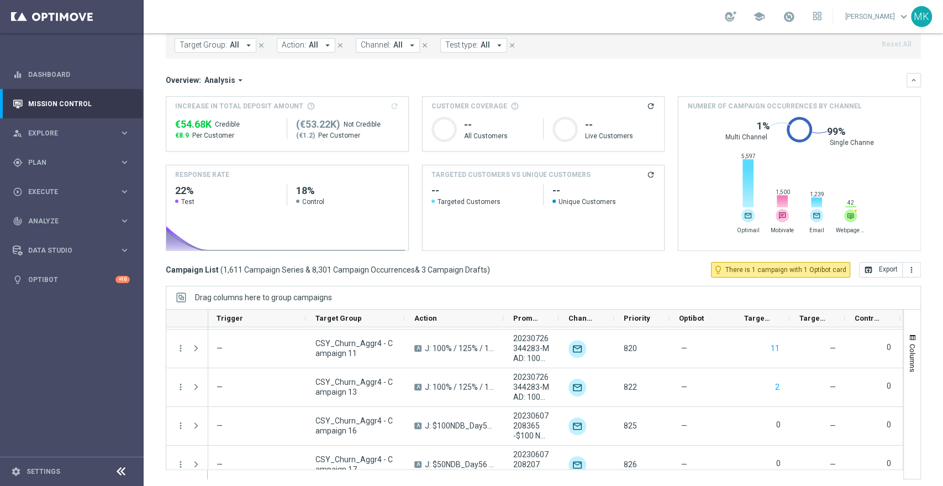
scroll to position [66, 0]
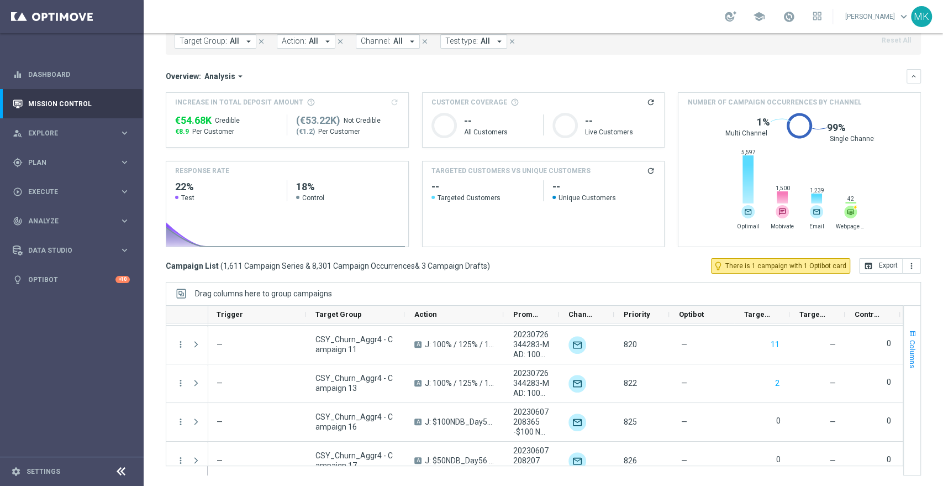
click at [908, 354] on span "Columns" at bounding box center [912, 354] width 9 height 28
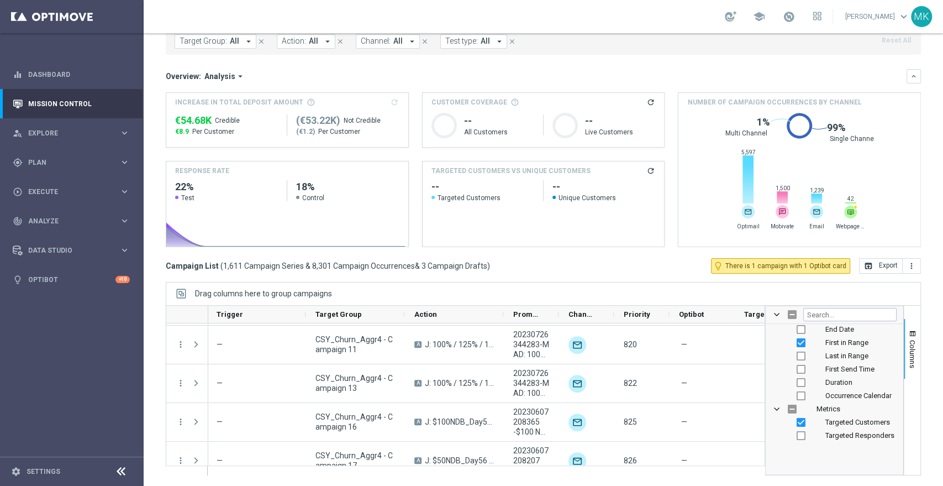
scroll to position [221, 0]
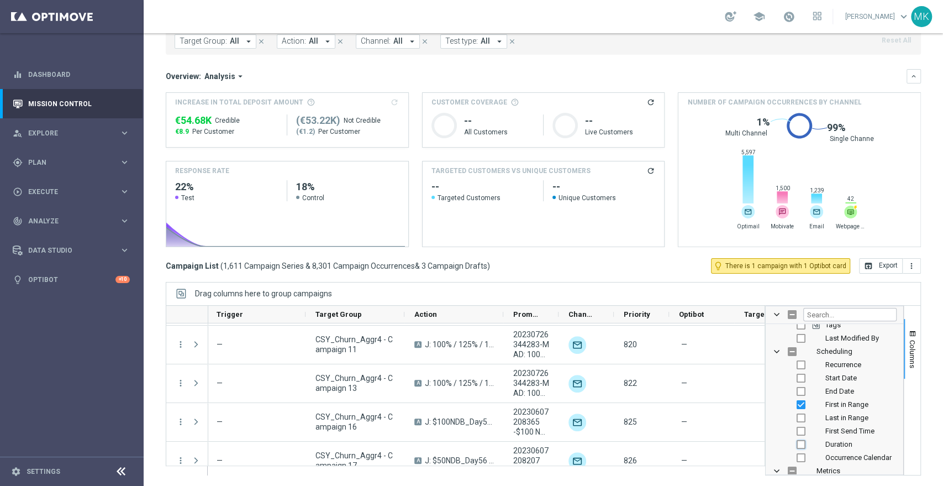
click at [797, 442] on input "Press SPACE to toggle visibility (hidden)" at bounding box center [801, 444] width 9 height 9
checkbox input "true"
click at [797, 366] on input "Press SPACE to toggle visibility (hidden)" at bounding box center [801, 364] width 9 height 9
checkbox input "true"
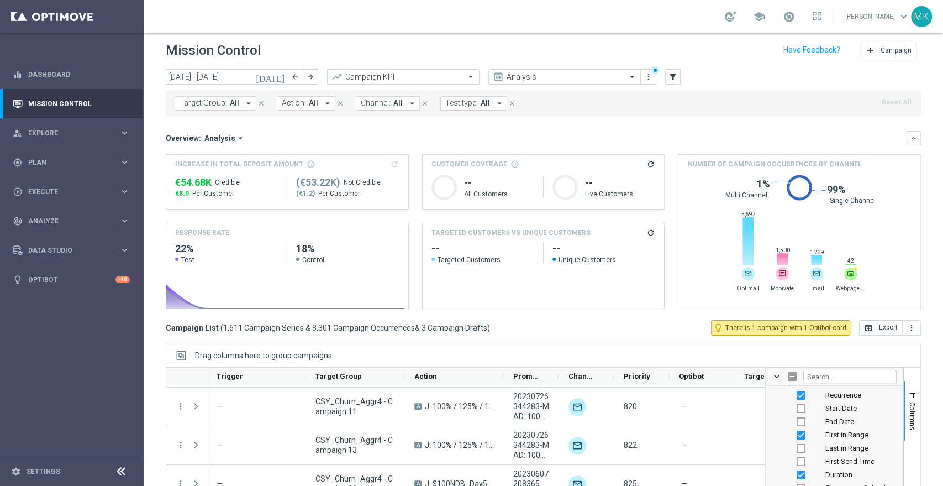
scroll to position [245, 0]
click at [798, 457] on div "Last in Range" at bounding box center [842, 455] width 109 height 13
click at [797, 454] on input "Press SPACE to toggle visibility (hidden)" at bounding box center [801, 455] width 9 height 9
checkbox input "true"
click at [797, 465] on input "Press SPACE to toggle visibility (hidden)" at bounding box center [801, 468] width 9 height 9
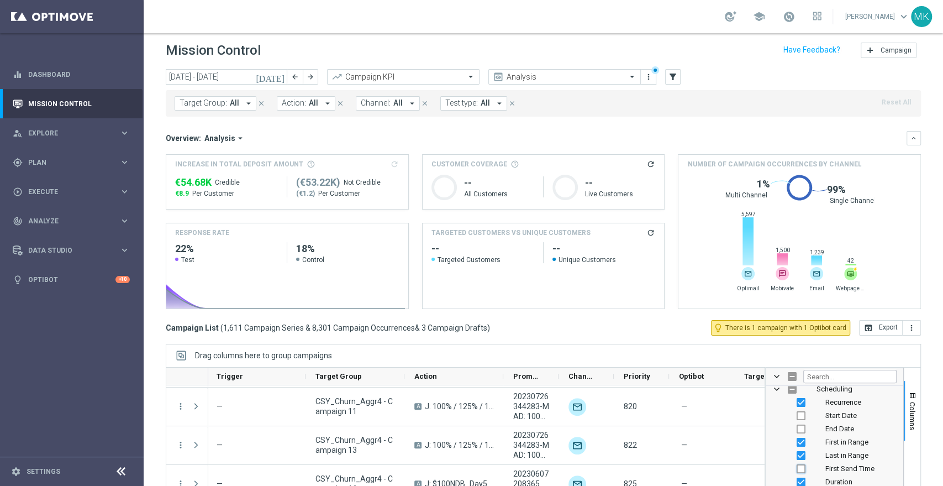
checkbox input "true"
click at [898, 352] on div "Drag columns here to group campaigns" at bounding box center [543, 355] width 755 height 23
click at [742, 367] on div "Targeted Customers" at bounding box center [761, 376] width 55 height 18
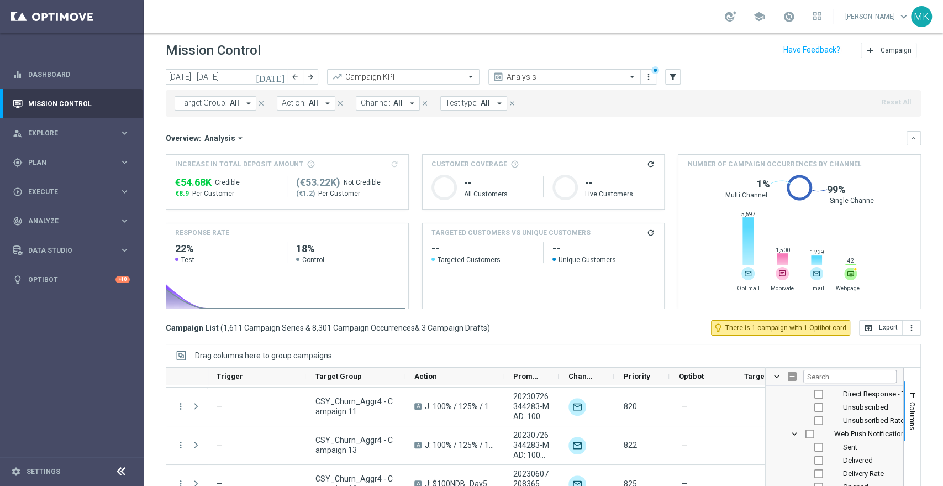
scroll to position [66, 0]
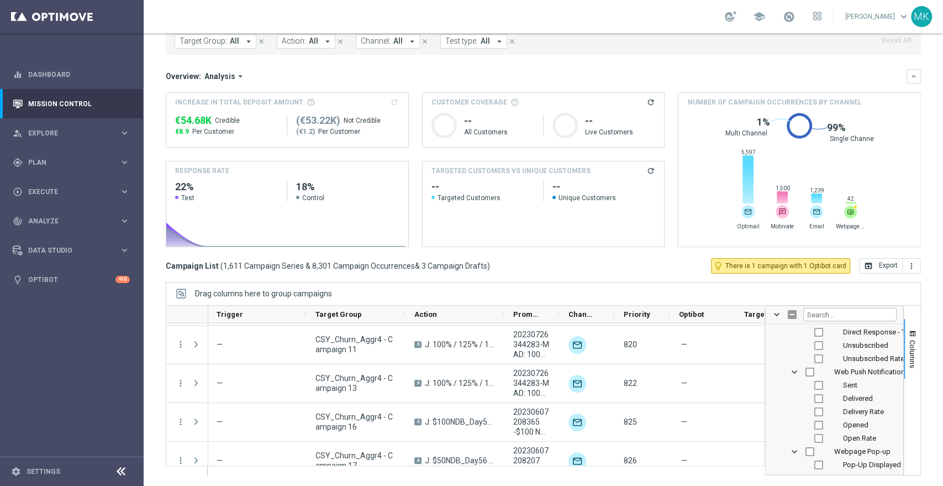
click at [918, 408] on div "[DATE] [DATE] - [DATE] arrow_back arrow_forward Campaign KPI trending_up Analys…" at bounding box center [543, 208] width 799 height 402
click at [904, 339] on button "Columns" at bounding box center [912, 349] width 17 height 60
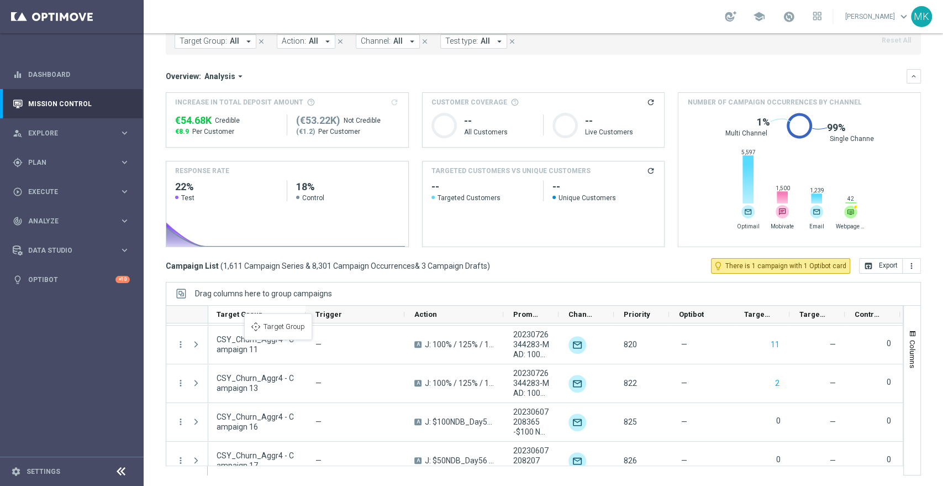
drag, startPoint x: 350, startPoint y: 317, endPoint x: 250, endPoint y: 320, distance: 100.6
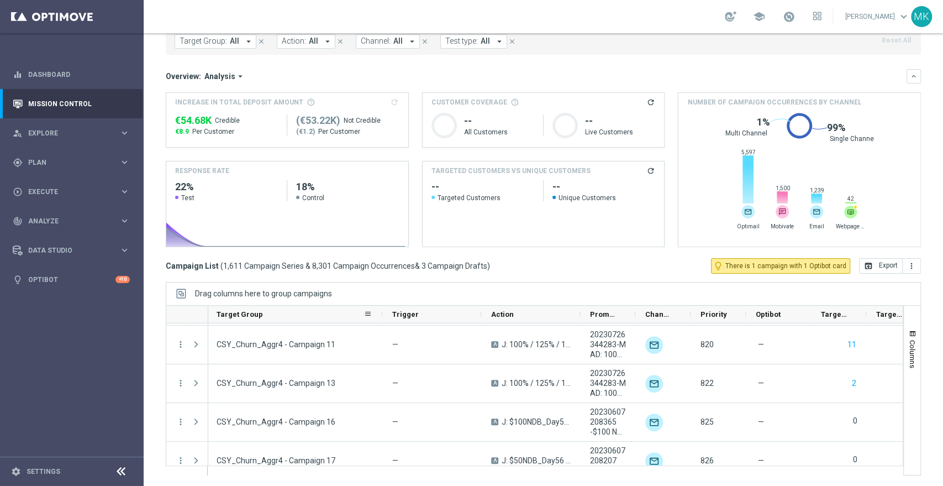
drag, startPoint x: 304, startPoint y: 314, endPoint x: 381, endPoint y: 312, distance: 76.8
click at [381, 312] on div at bounding box center [382, 313] width 4 height 17
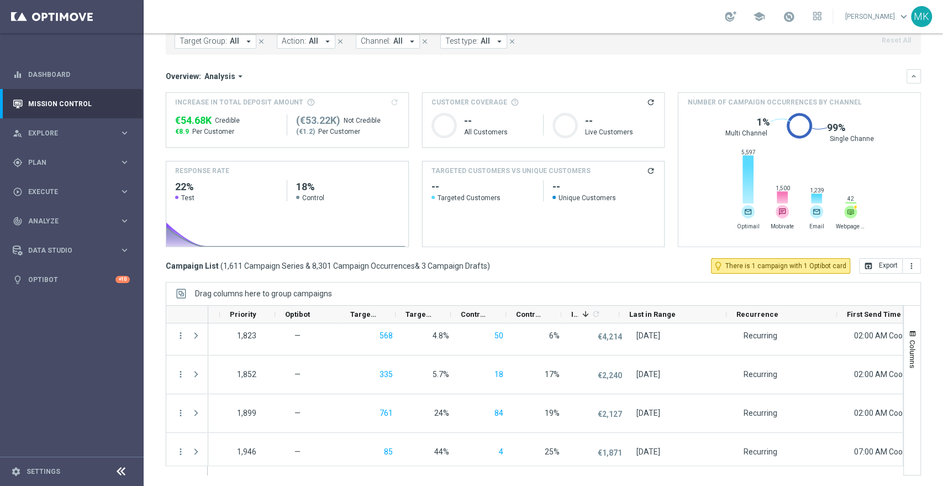
scroll to position [0, 756]
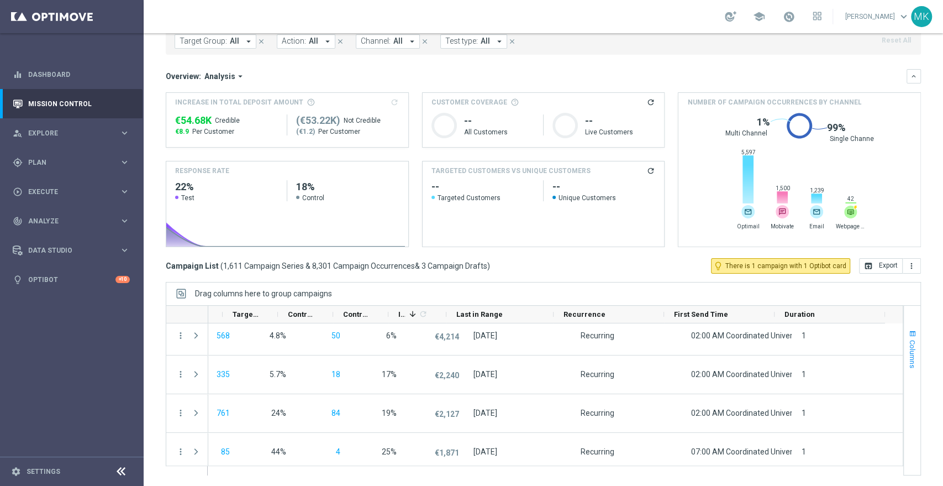
click at [908, 336] on span "button" at bounding box center [912, 333] width 9 height 9
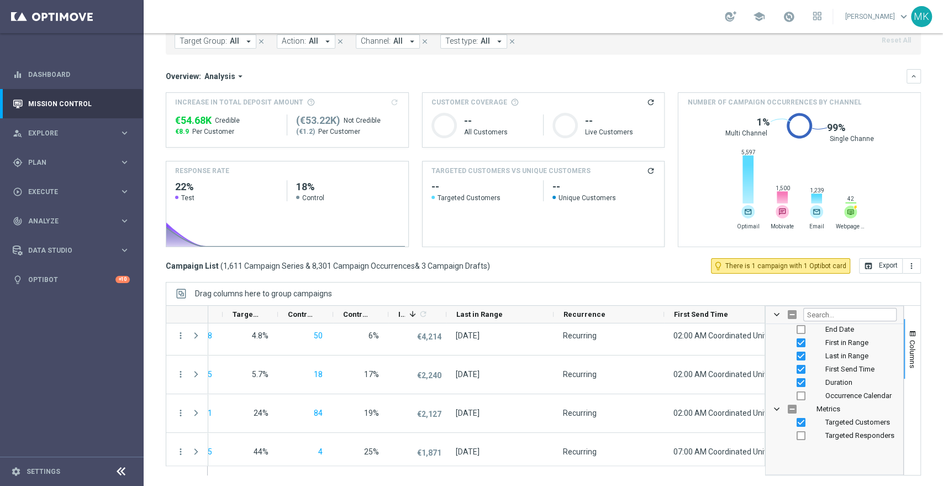
scroll to position [221, 0]
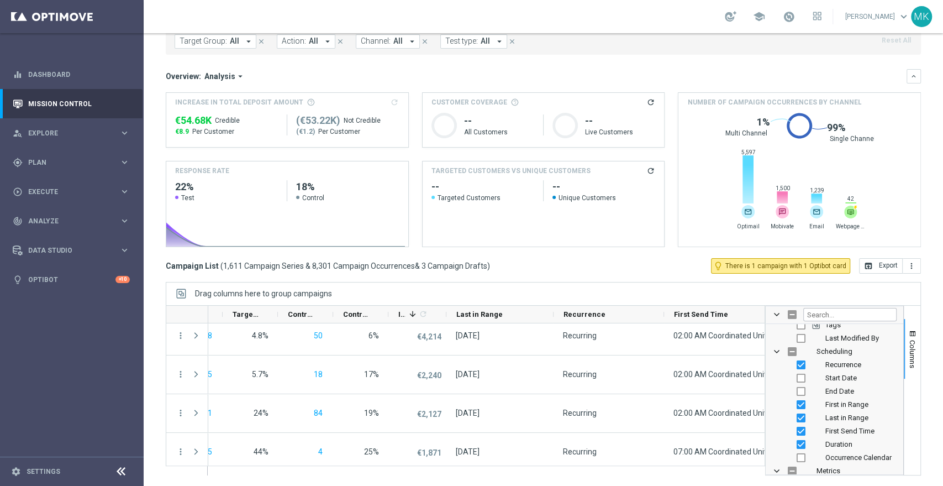
click at [716, 297] on div "Drag columns here to group campaigns" at bounding box center [543, 293] width 755 height 23
click at [411, 313] on span at bounding box center [412, 313] width 9 height 9
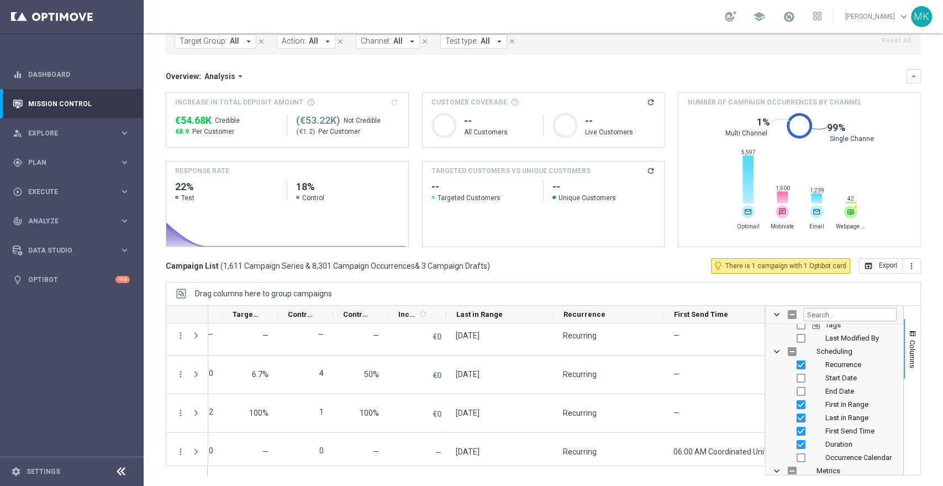
click at [622, 298] on div "Drag columns here to group campaigns" at bounding box center [543, 293] width 755 height 23
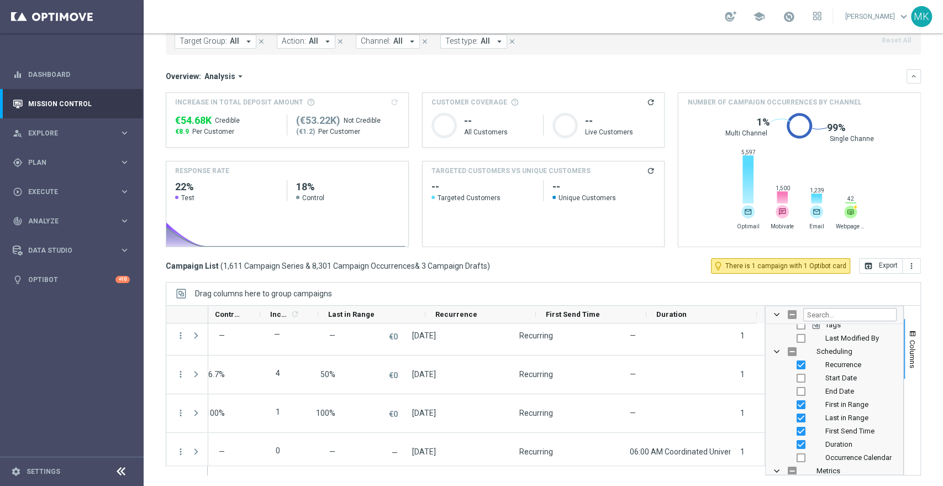
scroll to position [0, 893]
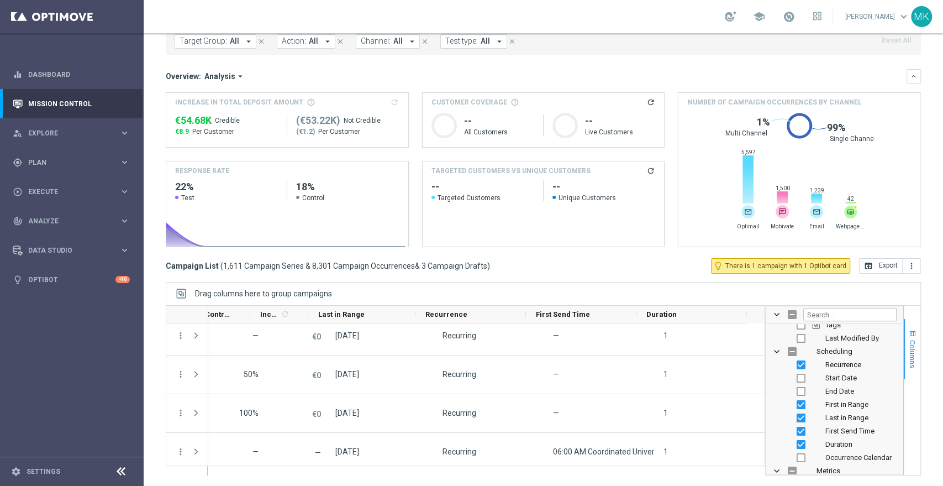
click at [908, 360] on span "Columns" at bounding box center [912, 354] width 9 height 28
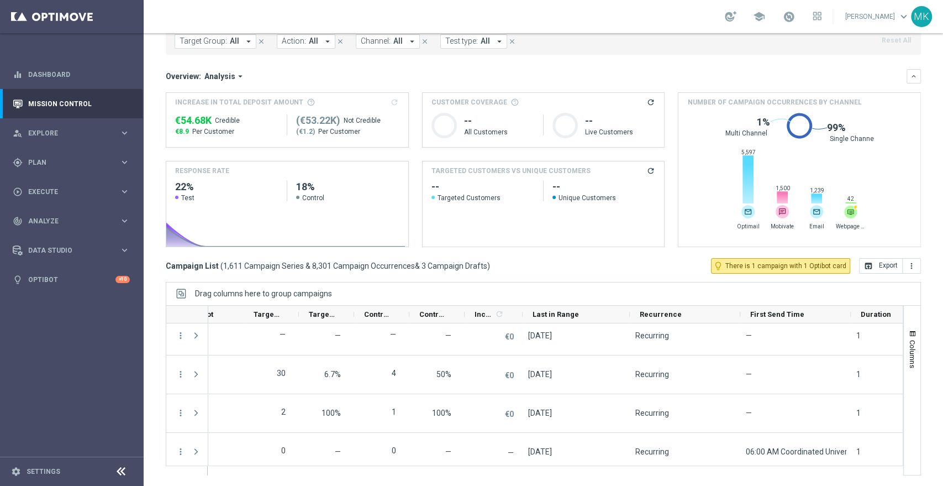
scroll to position [0, 677]
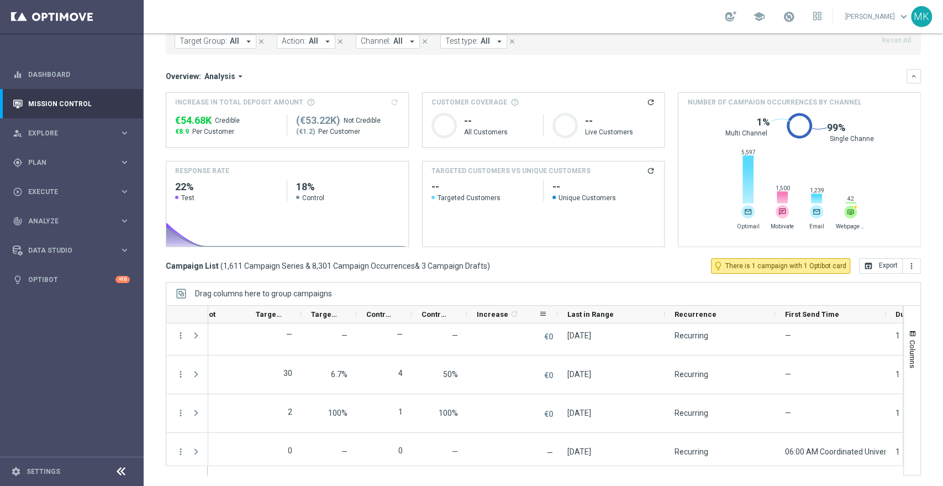
drag, startPoint x: 523, startPoint y: 314, endPoint x: 560, endPoint y: 317, distance: 36.6
click at [560, 317] on div at bounding box center [557, 313] width 4 height 17
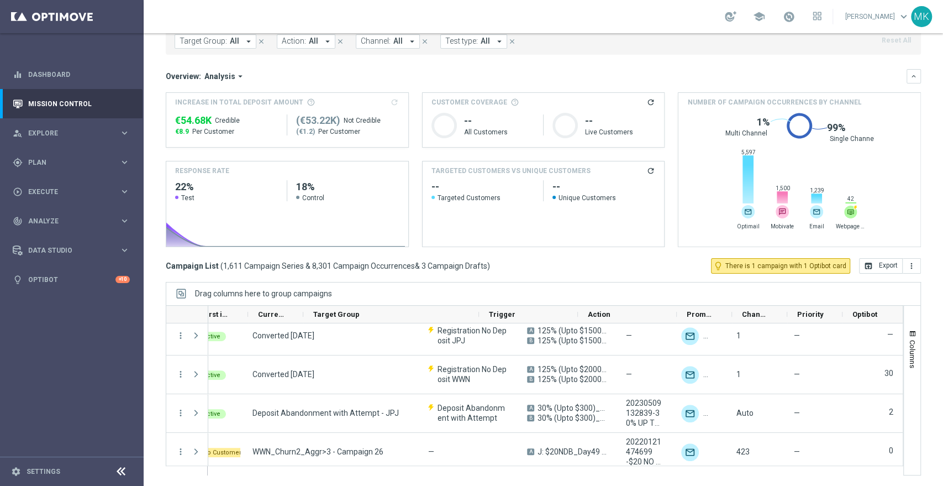
scroll to position [0, 0]
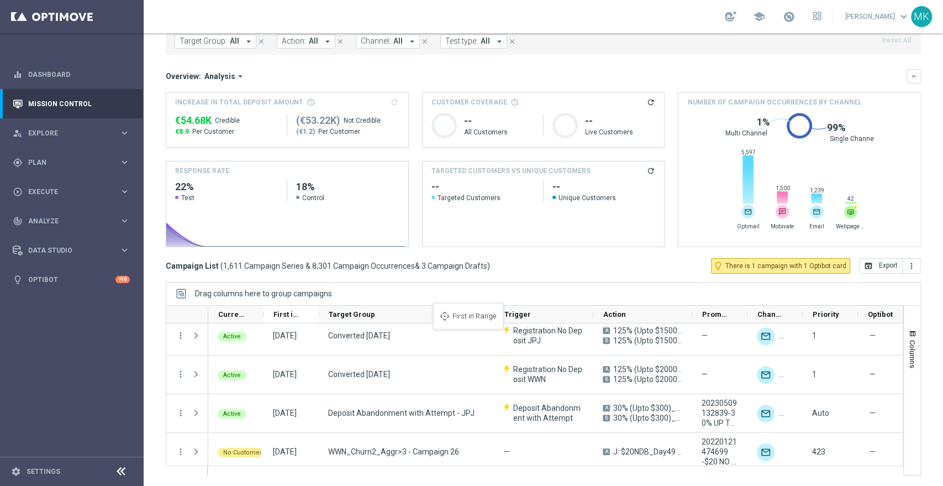
drag, startPoint x: 243, startPoint y: 314, endPoint x: 439, endPoint y: 311, distance: 195.6
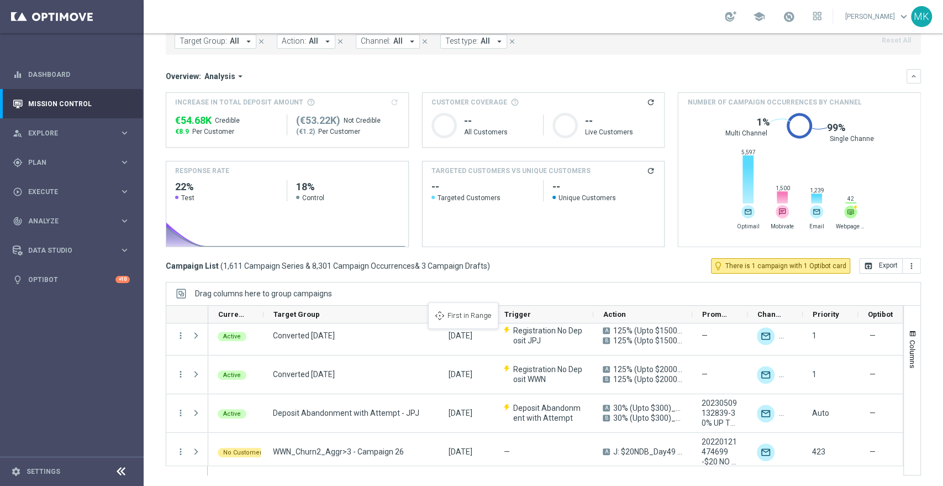
drag, startPoint x: 296, startPoint y: 308, endPoint x: 434, endPoint y: 309, distance: 137.6
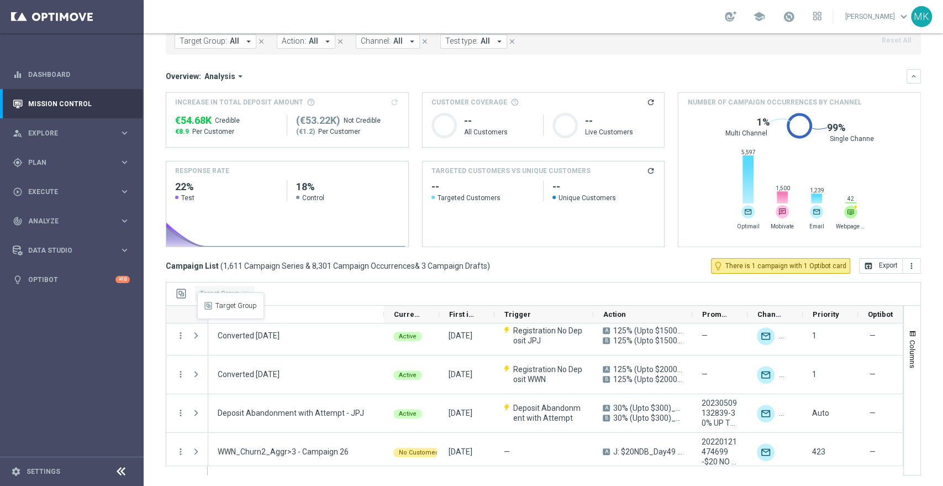
drag, startPoint x: 321, startPoint y: 312, endPoint x: 203, endPoint y: 299, distance: 118.9
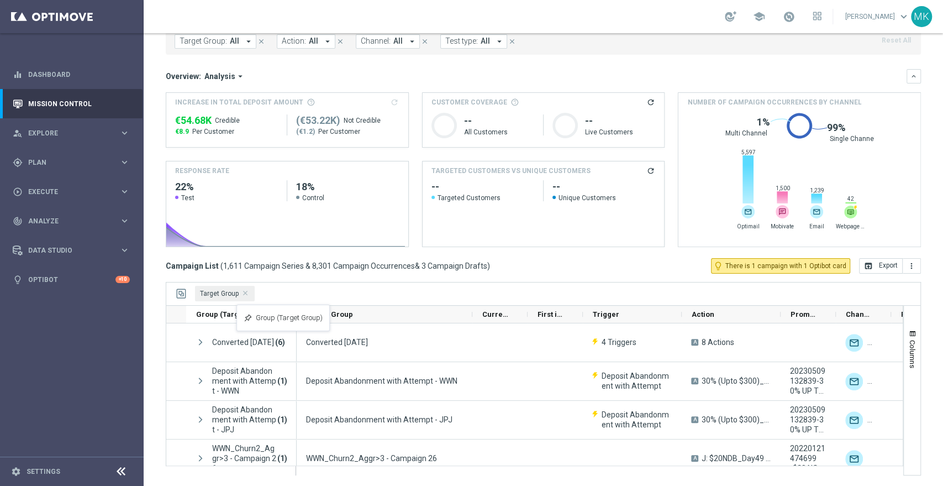
drag, startPoint x: 238, startPoint y: 312, endPoint x: 302, endPoint y: 311, distance: 64.1
drag, startPoint x: 270, startPoint y: 314, endPoint x: 400, endPoint y: 314, distance: 129.8
click at [547, 308] on div "First in Range" at bounding box center [551, 313] width 27 height 17
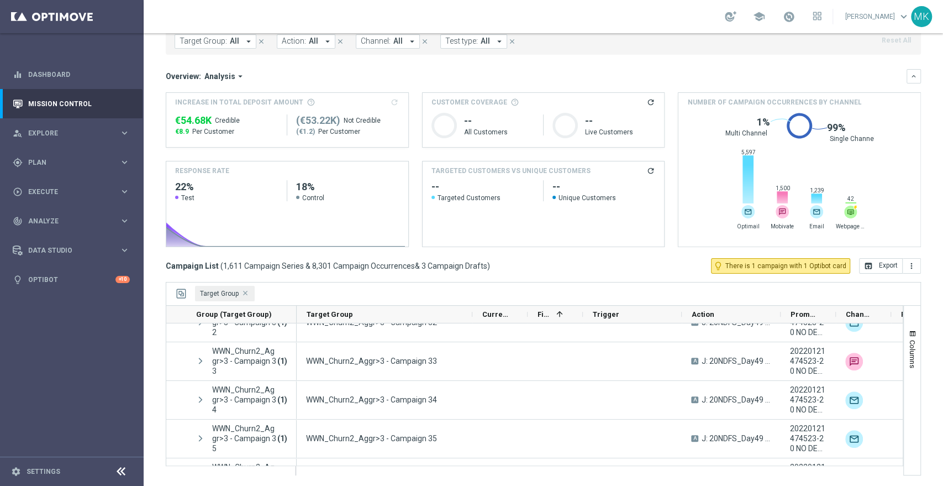
click at [245, 293] on span "Target Group Press DELETE to remove" at bounding box center [246, 294] width 6 height 6
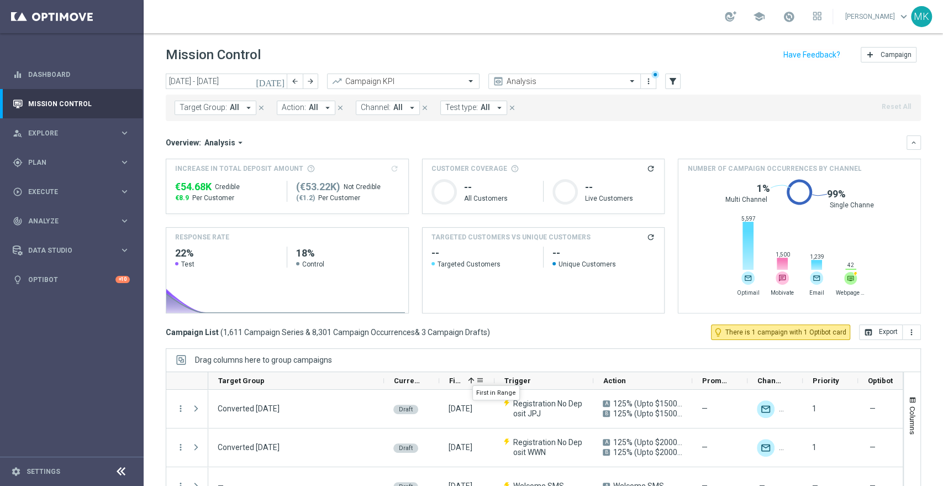
click at [472, 376] on span at bounding box center [471, 380] width 9 height 9
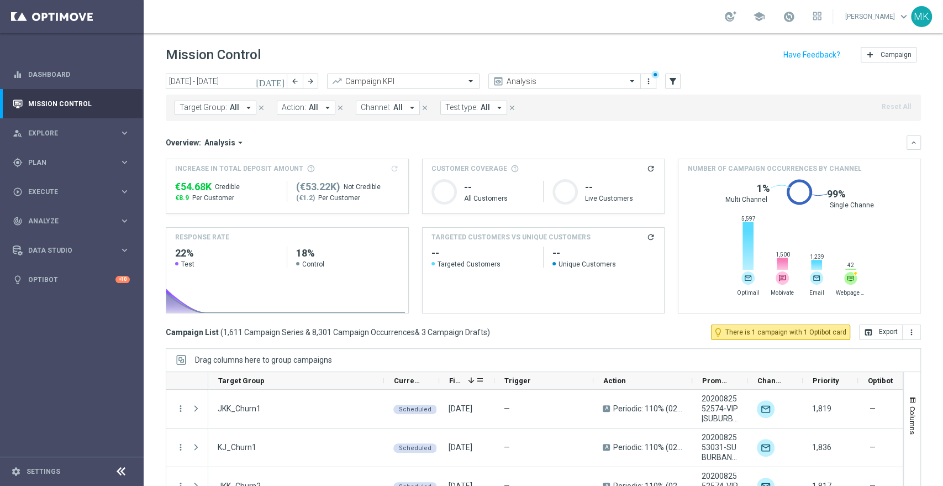
click at [472, 376] on span at bounding box center [471, 380] width 9 height 9
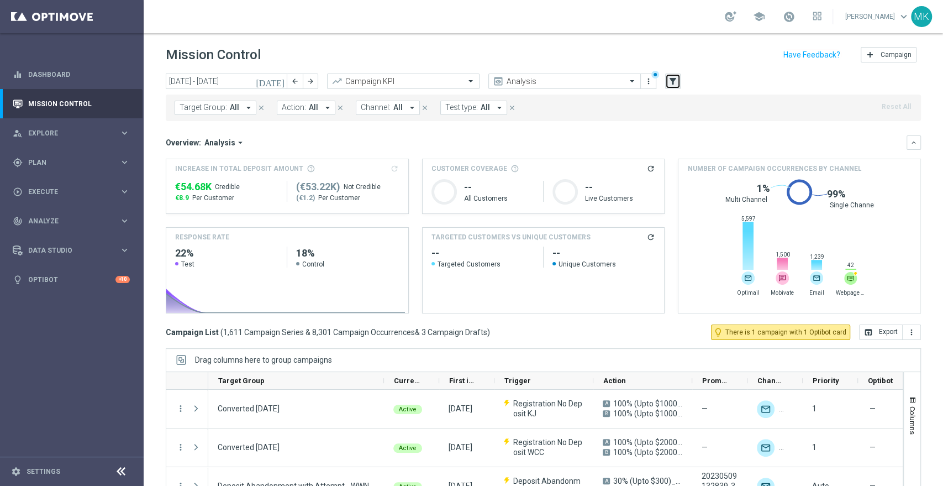
click at [673, 78] on icon "filter_alt" at bounding box center [673, 81] width 10 height 10
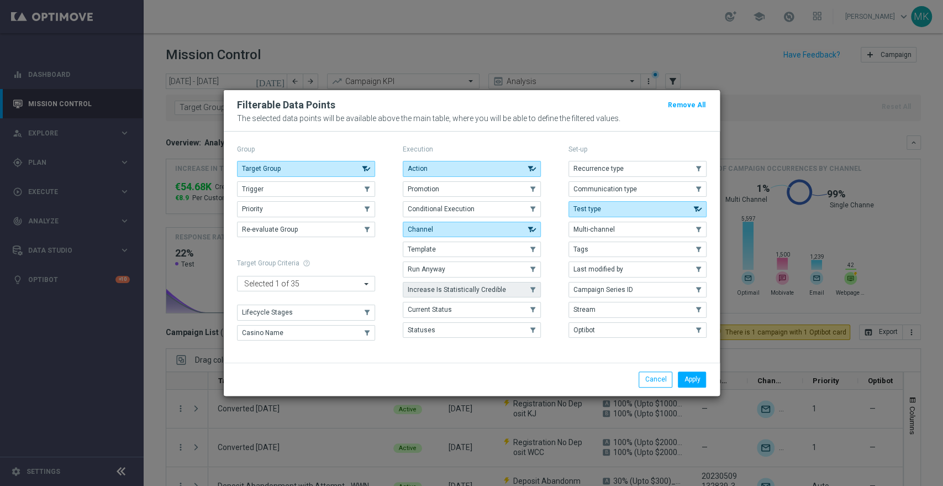
click at [468, 289] on span "Increase Is Statistically Credible" at bounding box center [457, 290] width 98 height 8
click at [691, 375] on button "Apply" at bounding box center [692, 378] width 28 height 15
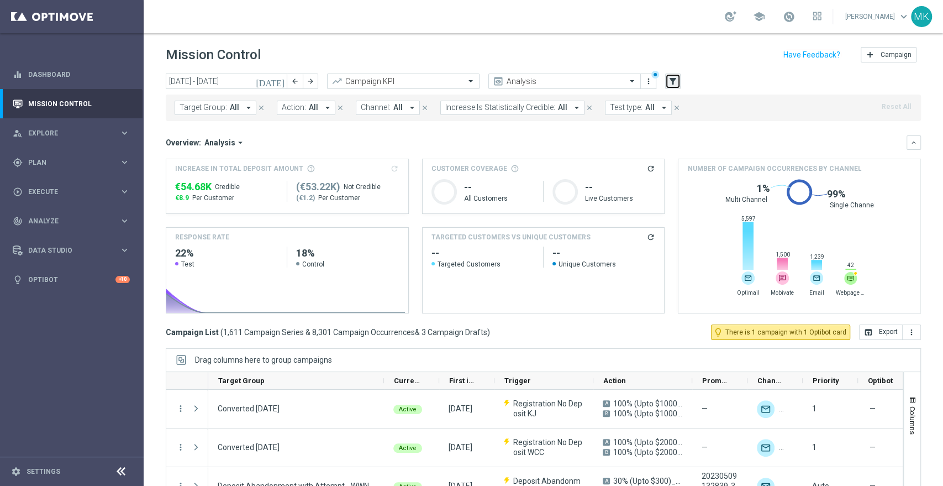
click at [671, 82] on icon "filter_alt" at bounding box center [673, 81] width 10 height 10
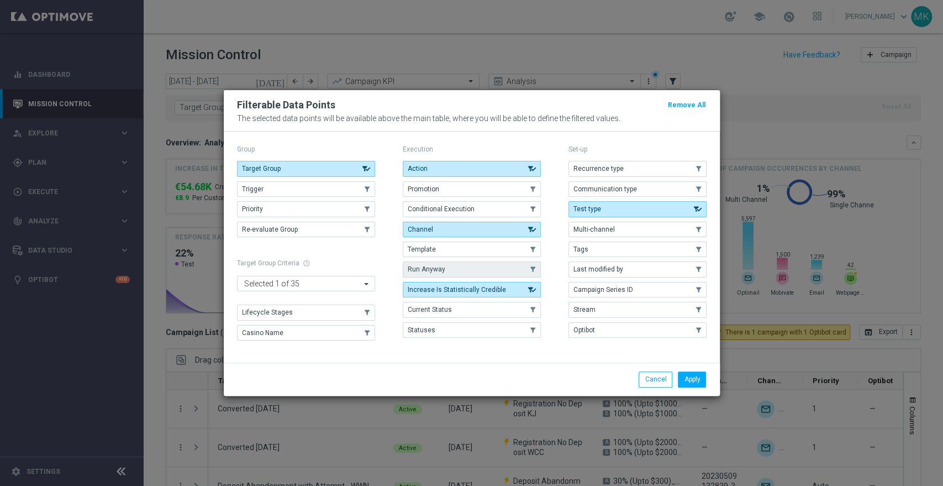
click at [465, 271] on button "Run Anyway" at bounding box center [472, 268] width 138 height 15
click at [636, 228] on button "Multi-channel" at bounding box center [637, 229] width 138 height 15
click at [698, 375] on button "Apply" at bounding box center [692, 378] width 28 height 15
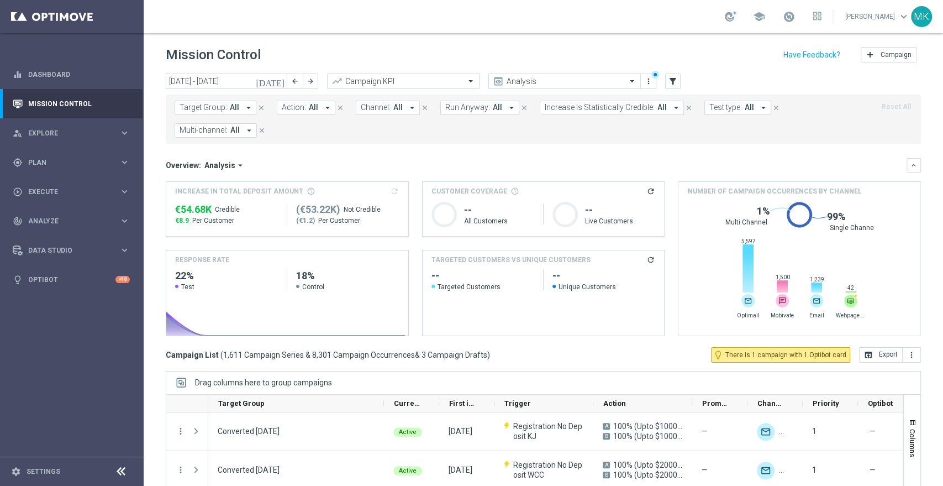
click at [507, 107] on icon "arrow_drop_down" at bounding box center [512, 108] width 10 height 10
click at [446, 168] on div "On" at bounding box center [478, 169] width 65 height 18
click at [554, 149] on mini-dashboard "Overview: Analysis arrow_drop_down keyboard_arrow_down Increase In Total Deposi…" at bounding box center [543, 245] width 755 height 203
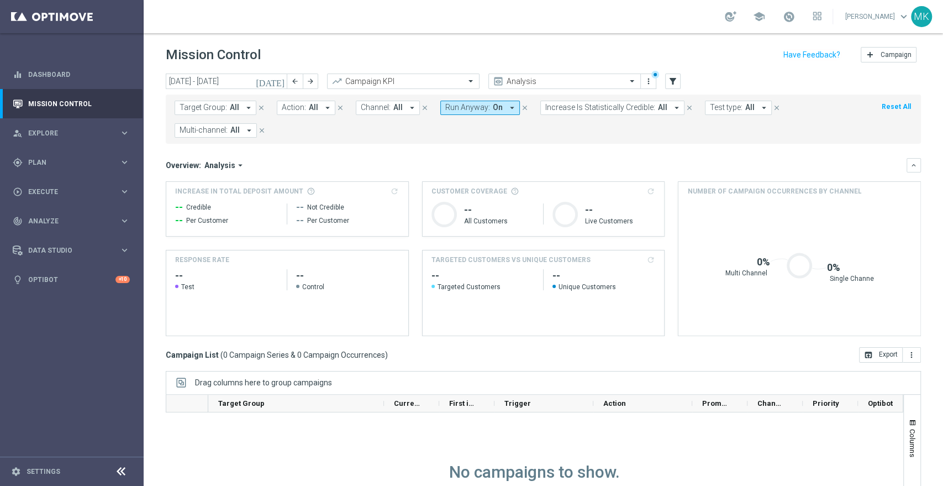
click at [507, 110] on icon "arrow_drop_down" at bounding box center [512, 108] width 10 height 10
click at [446, 181] on div "Off" at bounding box center [478, 187] width 65 height 18
click at [446, 167] on div "On" at bounding box center [478, 169] width 65 height 18
click at [558, 151] on mini-dashboard "Overview: Analysis arrow_drop_down keyboard_arrow_down Increase In Total Deposi…" at bounding box center [543, 245] width 755 height 203
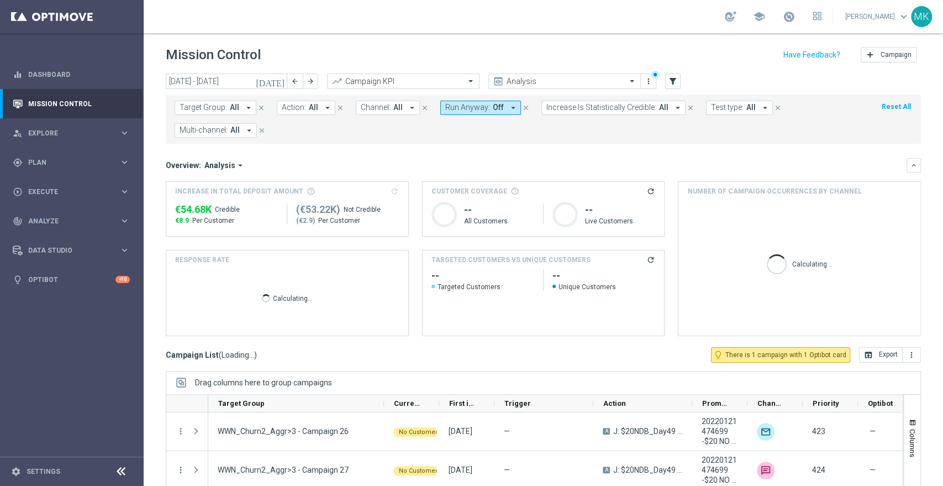
click at [552, 133] on form "Target Group: All arrow_drop_down close Action: All arrow_drop_down close Chann…" at bounding box center [519, 119] width 688 height 37
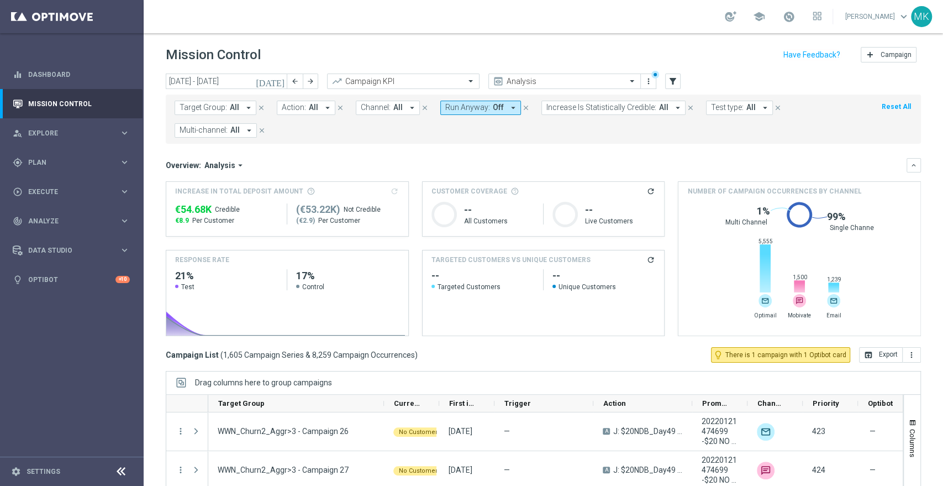
click at [508, 108] on icon "arrow_drop_down" at bounding box center [513, 108] width 10 height 10
click at [522, 109] on icon "close" at bounding box center [526, 108] width 8 height 8
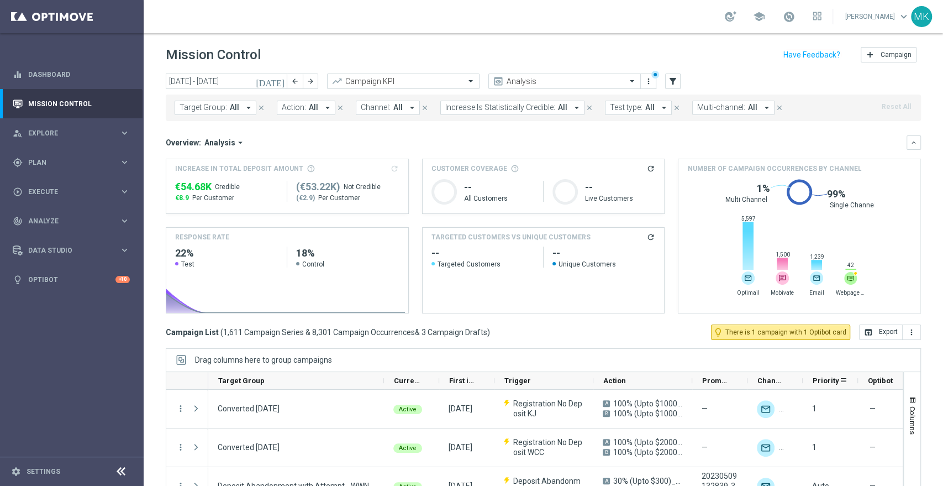
click at [825, 380] on span "Priority" at bounding box center [826, 380] width 27 height 8
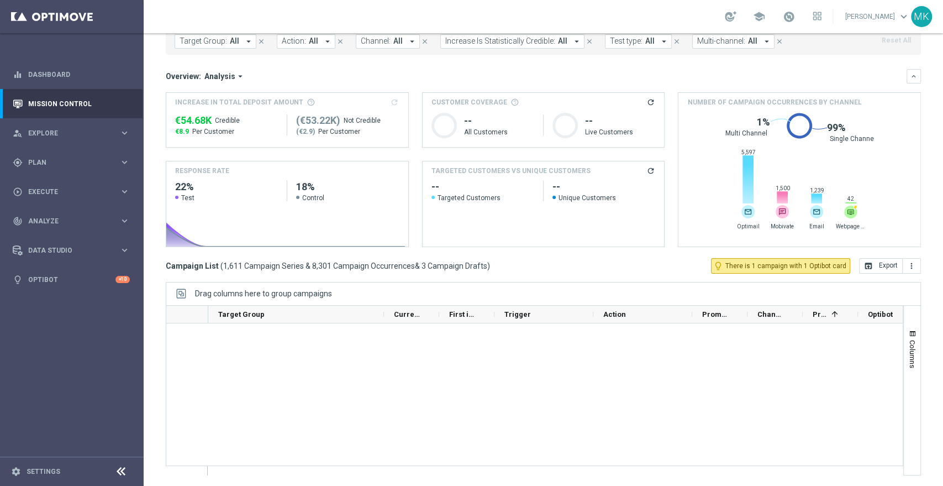
scroll to position [62271, 0]
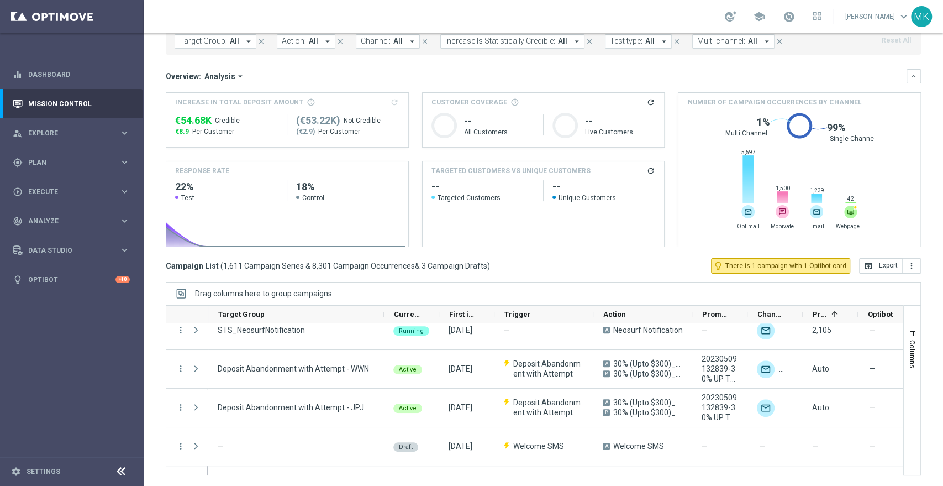
drag, startPoint x: 890, startPoint y: 336, endPoint x: 578, endPoint y: 262, distance: 320.7
click at [578, 262] on div "Campaign List ( 1,611 Campaign Series & 8,301 Campaign Occurrences & 3 Campaign…" at bounding box center [543, 265] width 755 height 15
drag, startPoint x: 887, startPoint y: 344, endPoint x: 898, endPoint y: 387, distance: 43.8
click at [904, 387] on div "Columns" at bounding box center [912, 389] width 17 height 169
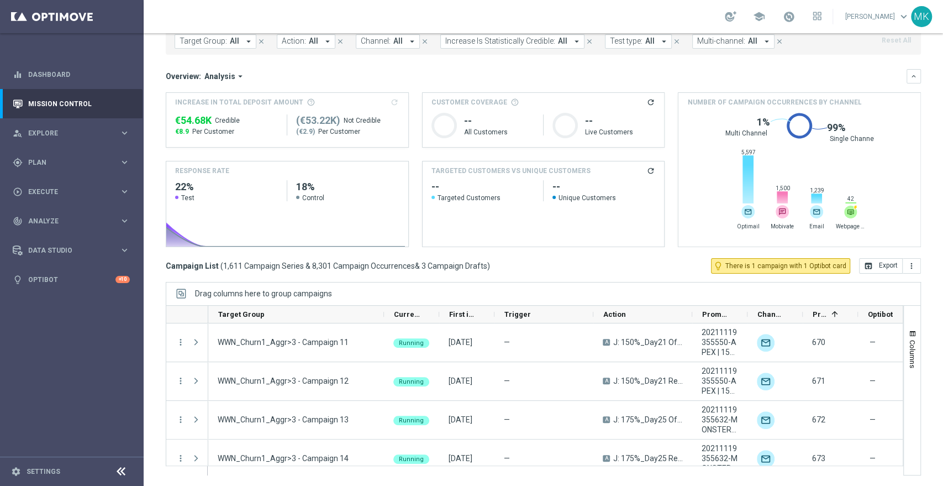
scroll to position [20598, 0]
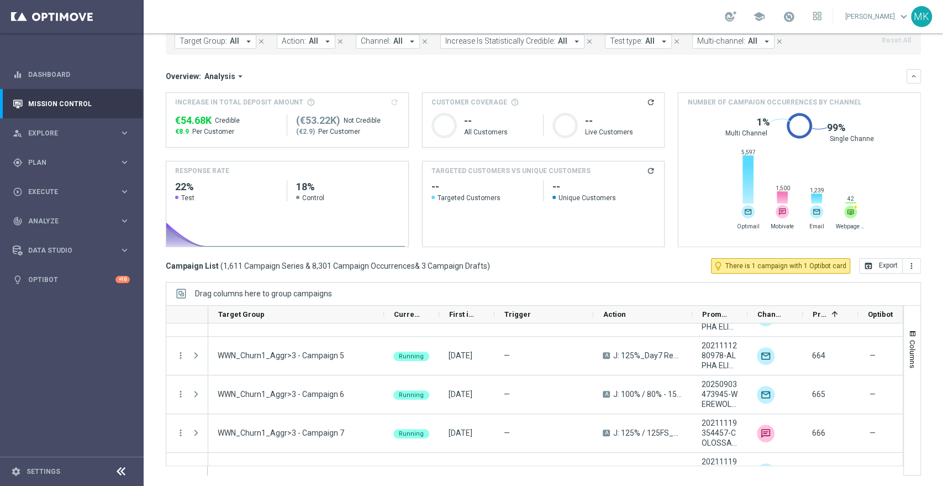
scroll to position [20720, 0]
